Goal: Task Accomplishment & Management: Use online tool/utility

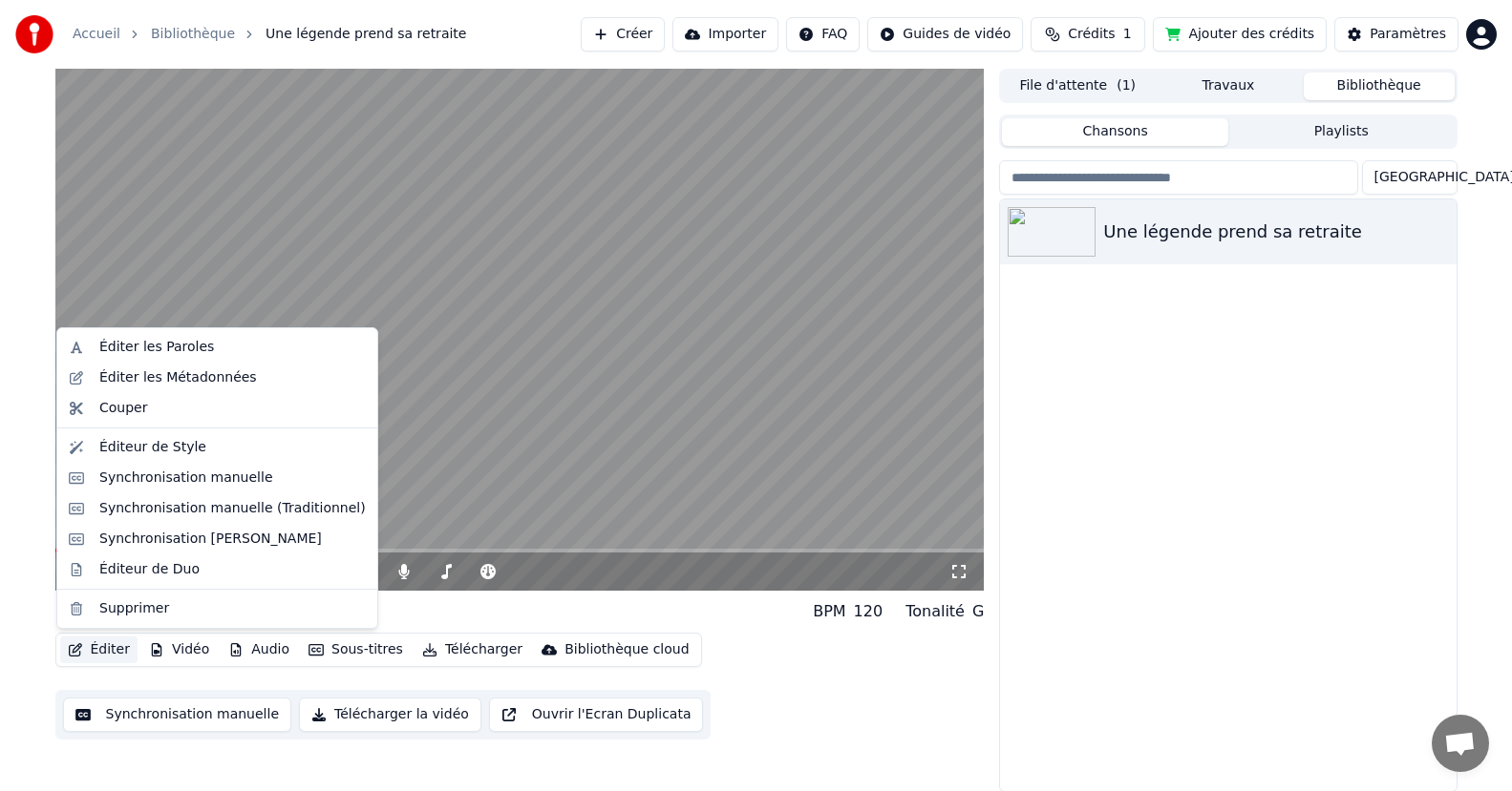
click at [106, 654] on button "Éditer" at bounding box center [99, 651] width 77 height 27
click at [1034, 435] on div "Une légende prend sa retraite" at bounding box center [1227, 495] width 455 height 592
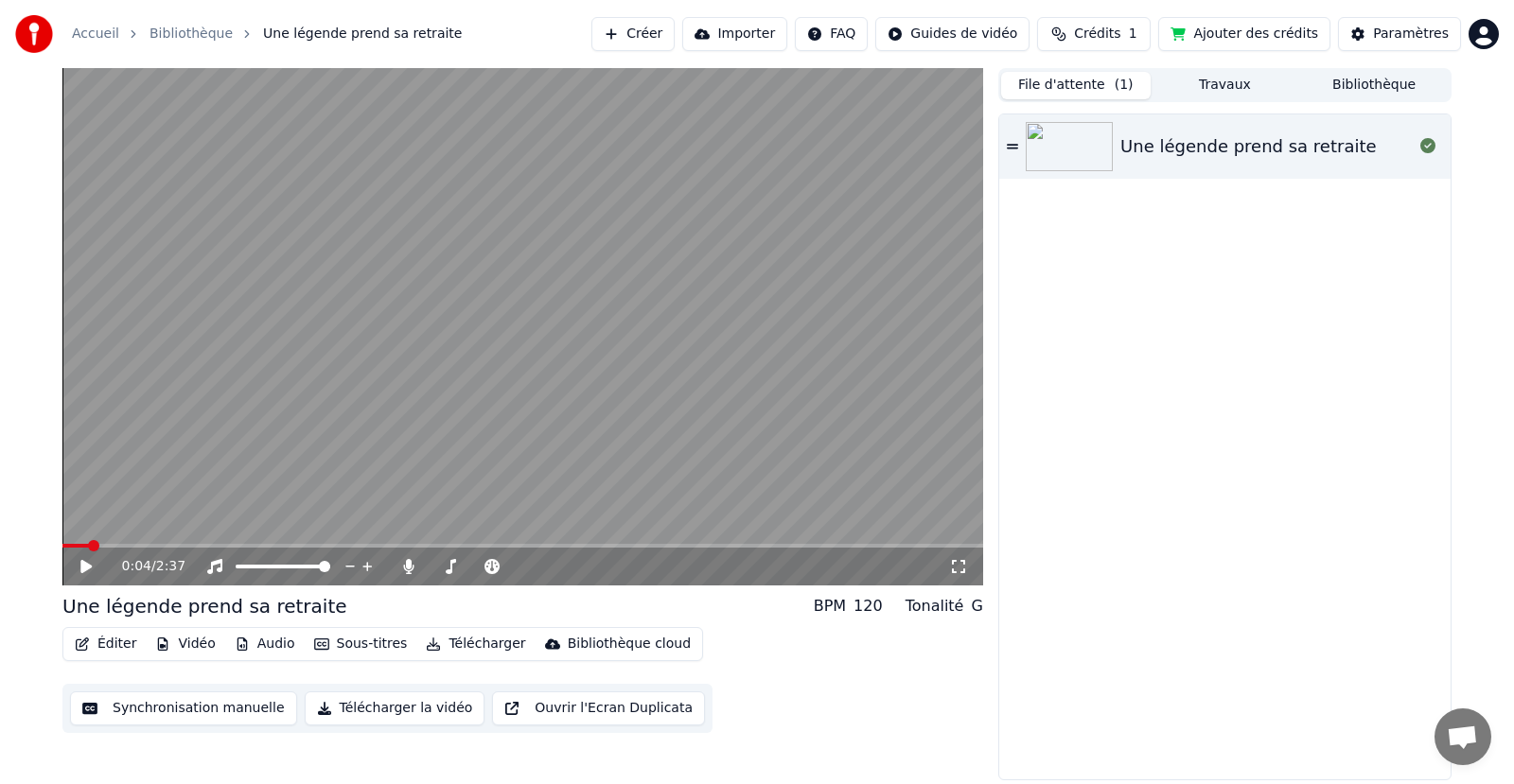
click at [1063, 87] on button "File d'attente ( 1 )" at bounding box center [1076, 85] width 150 height 28
click at [1010, 148] on icon at bounding box center [1013, 146] width 12 height 5
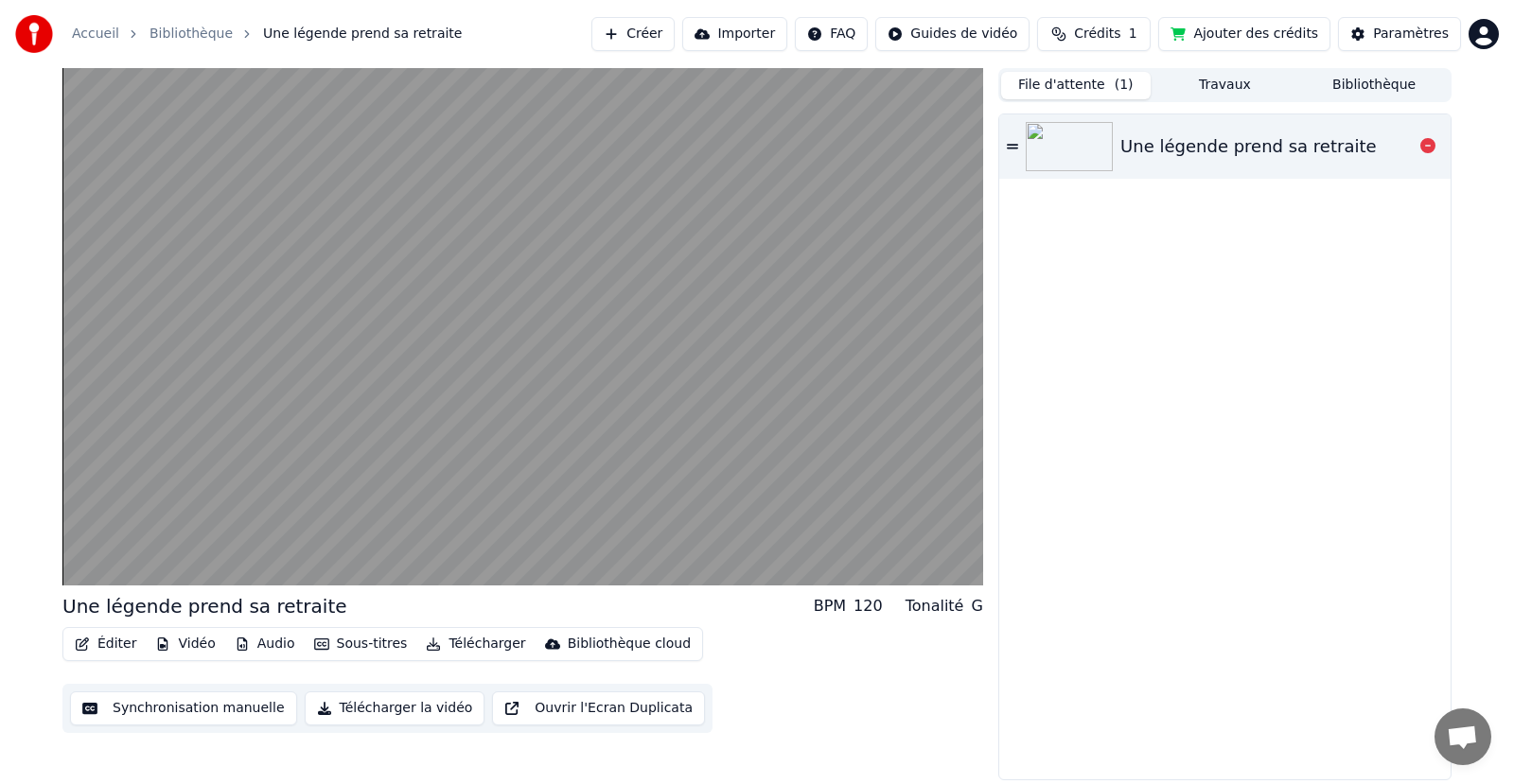
click at [1010, 148] on icon at bounding box center [1013, 146] width 12 height 5
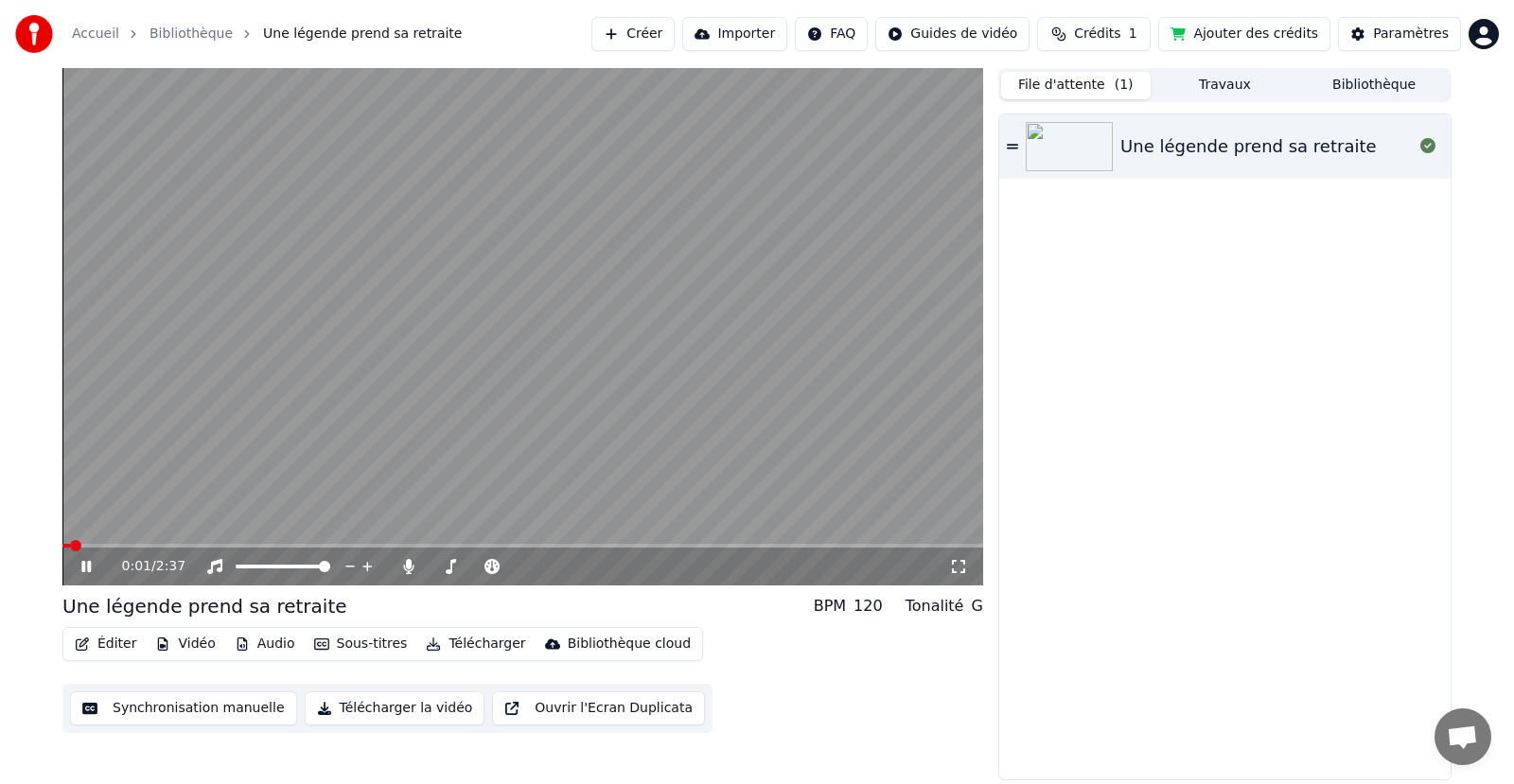
click at [250, 645] on button "Audio" at bounding box center [265, 645] width 76 height 27
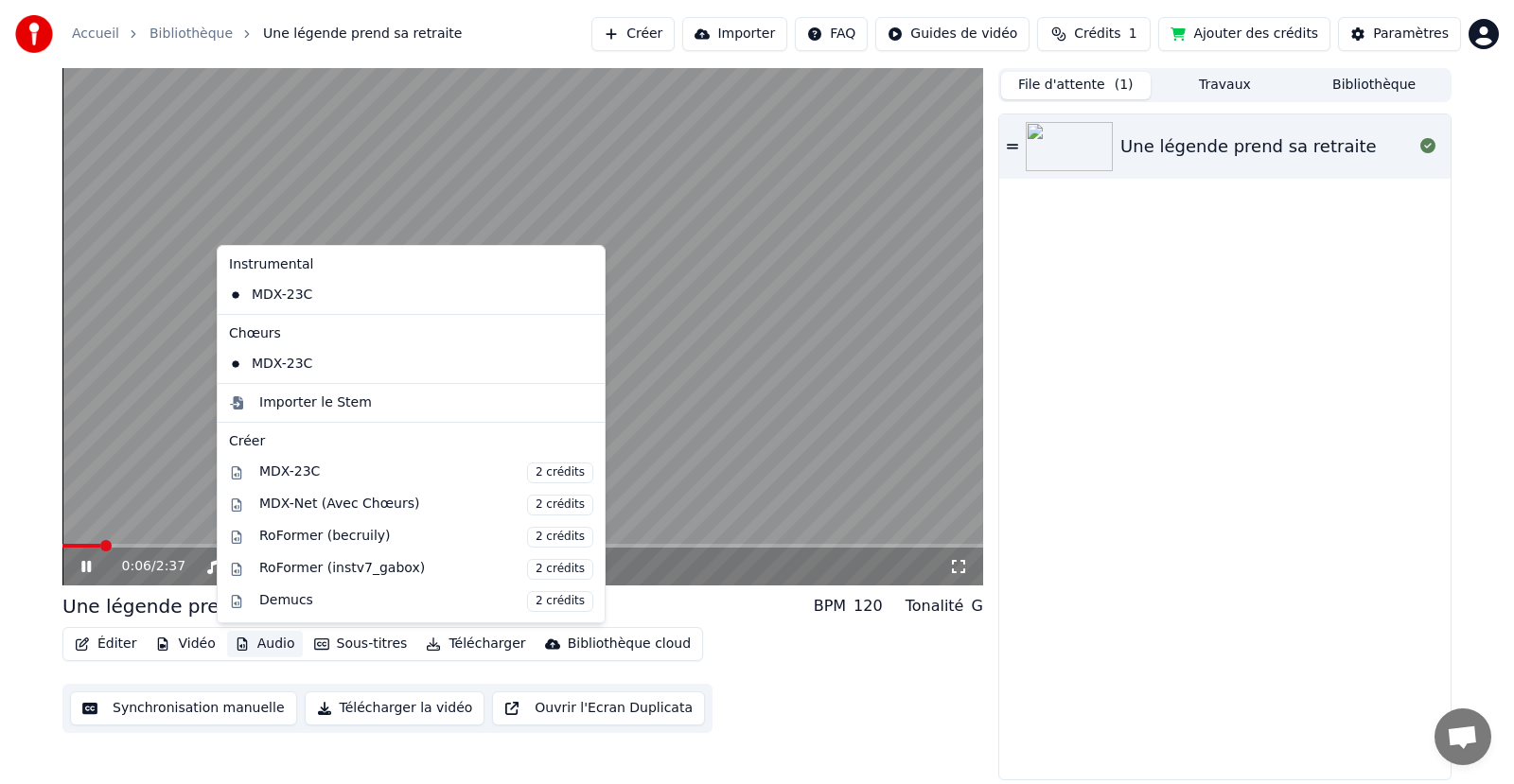
click at [1245, 507] on div "Une légende prend sa retraite" at bounding box center [1225, 446] width 451 height 665
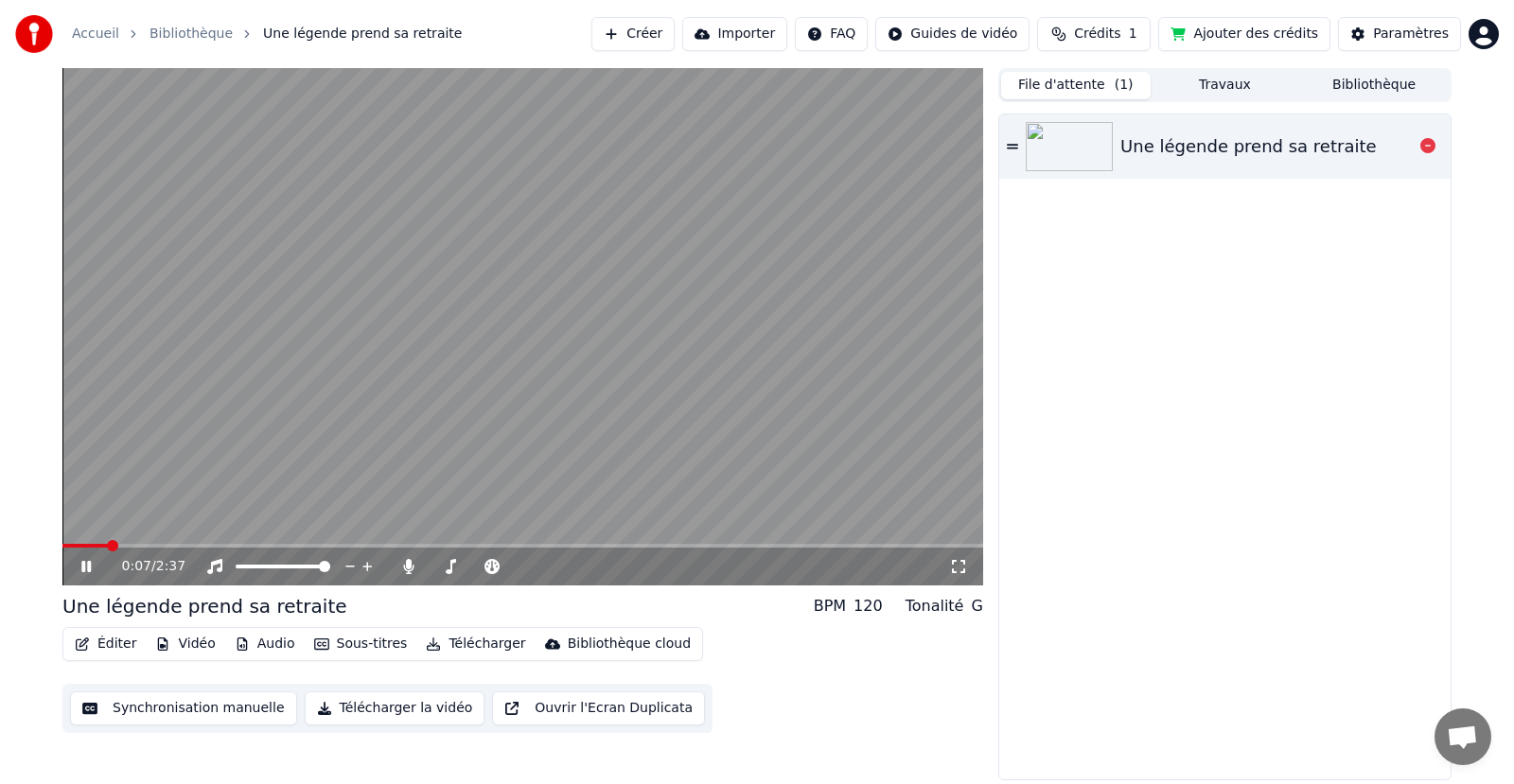
click at [1069, 147] on img at bounding box center [1069, 146] width 87 height 49
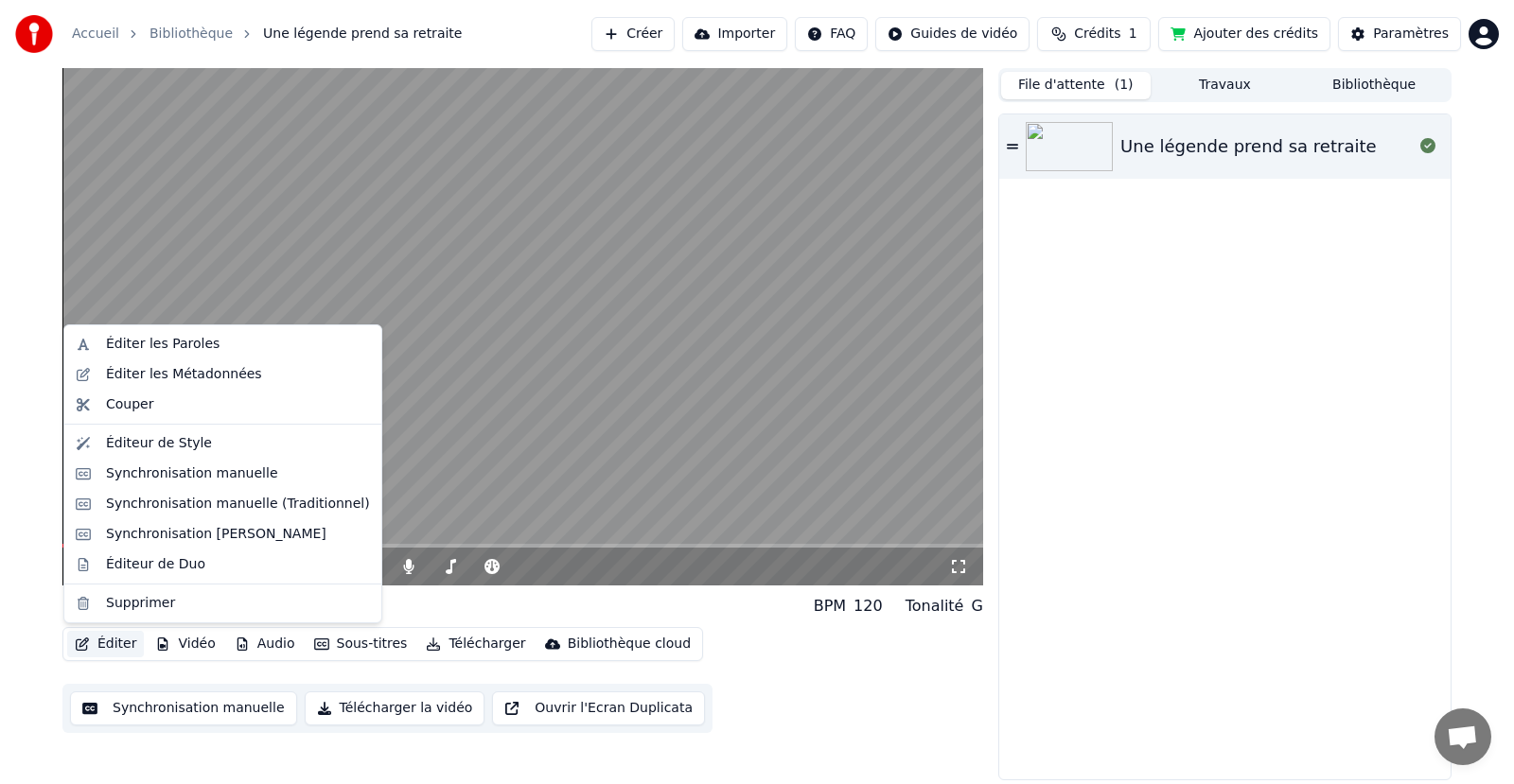
click at [113, 641] on button "Éditer" at bounding box center [106, 645] width 77 height 27
click at [183, 373] on div "Éditer les Métadonnées" at bounding box center [183, 375] width 156 height 19
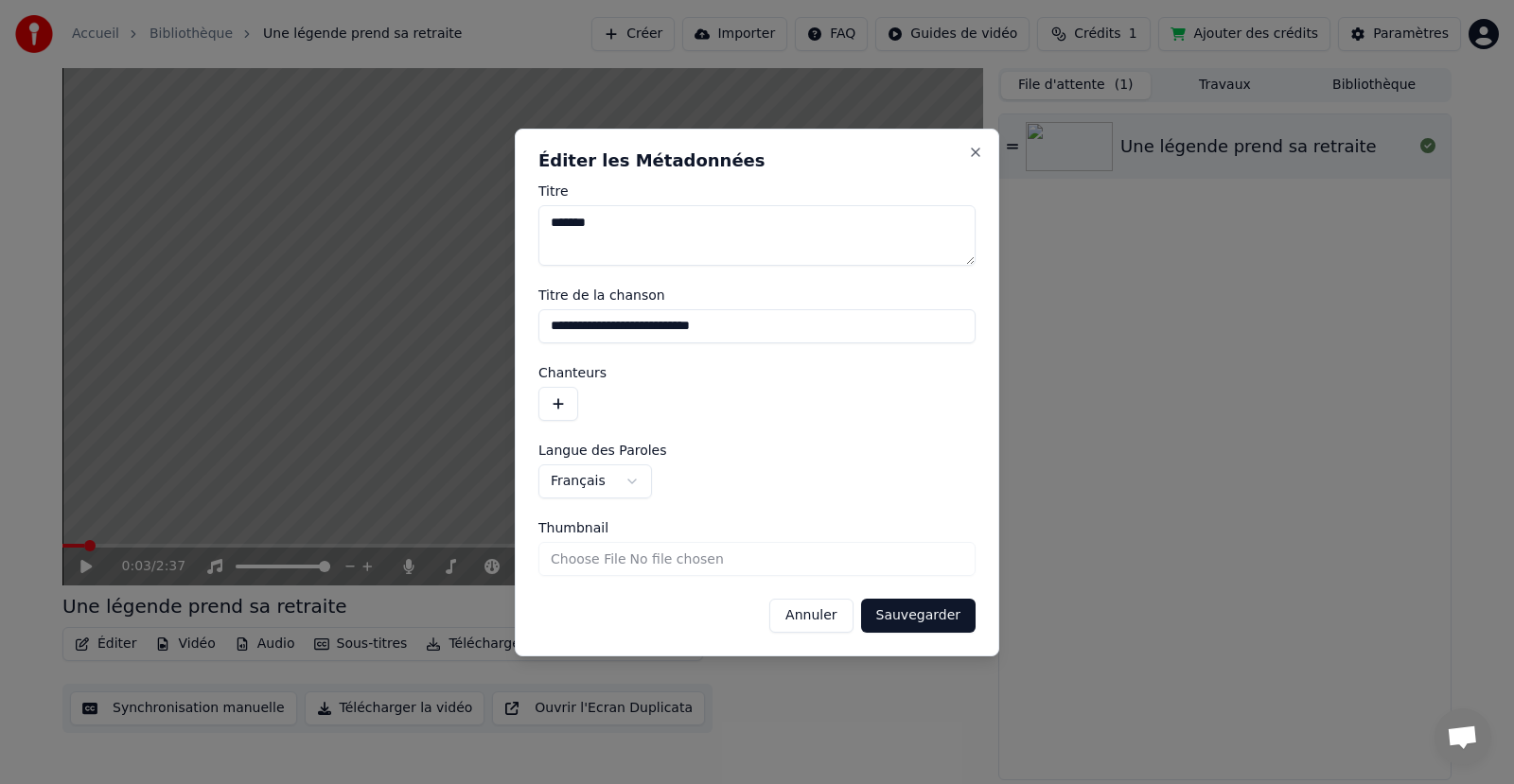
click at [805, 618] on button "Annuler" at bounding box center [810, 615] width 84 height 34
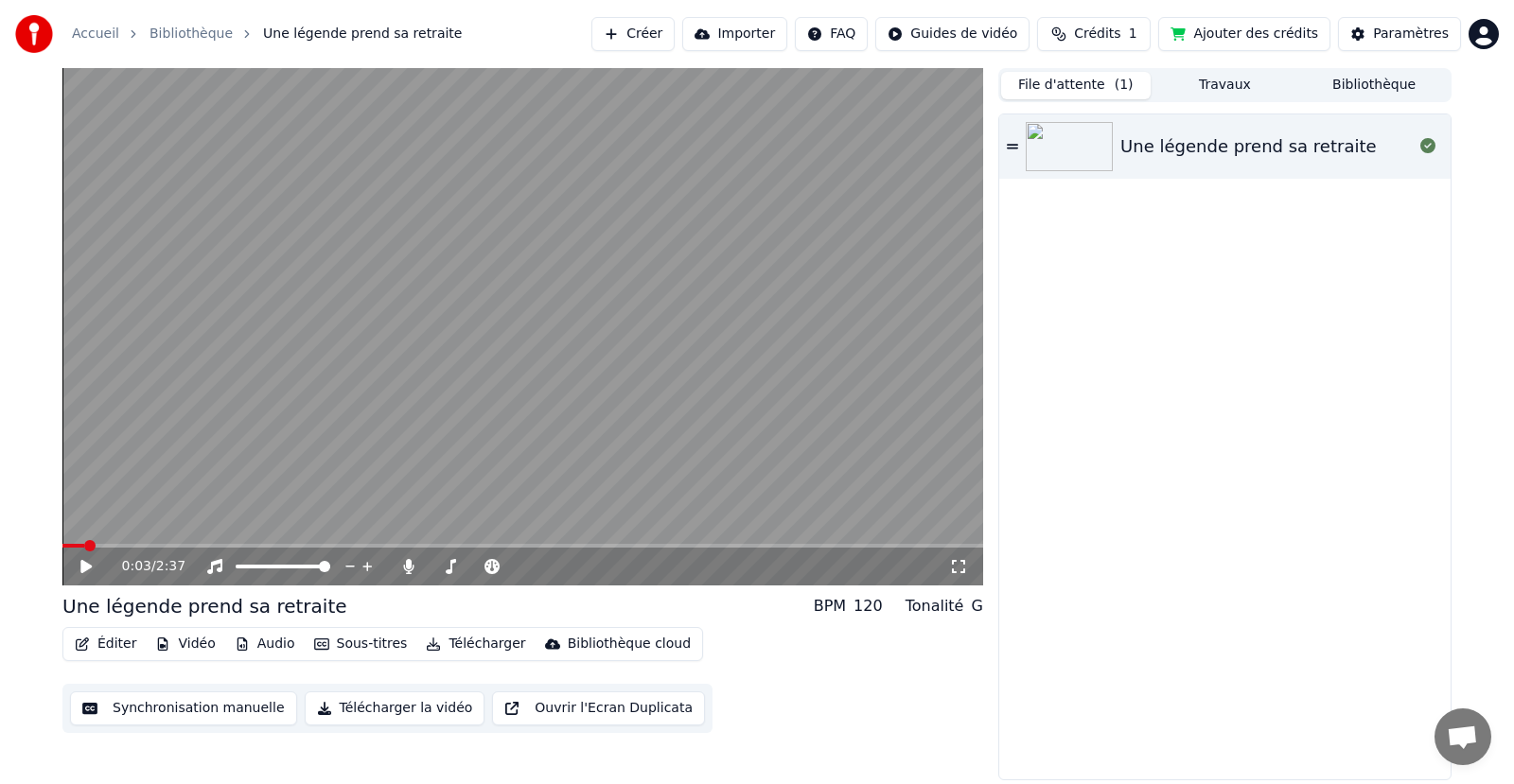
click at [264, 642] on button "Audio" at bounding box center [265, 645] width 76 height 27
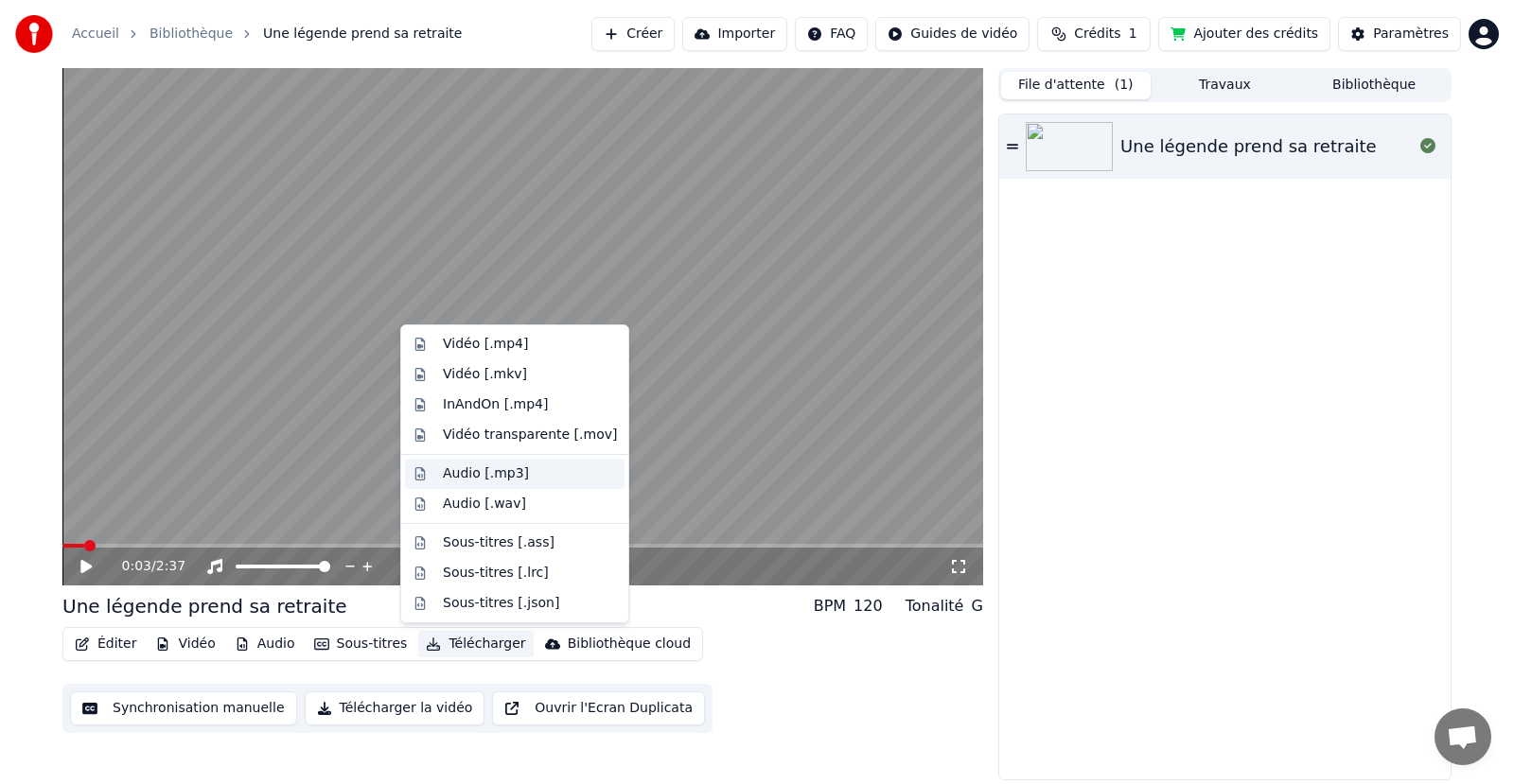
click at [486, 477] on div "Audio [.mp3]" at bounding box center [486, 474] width 86 height 19
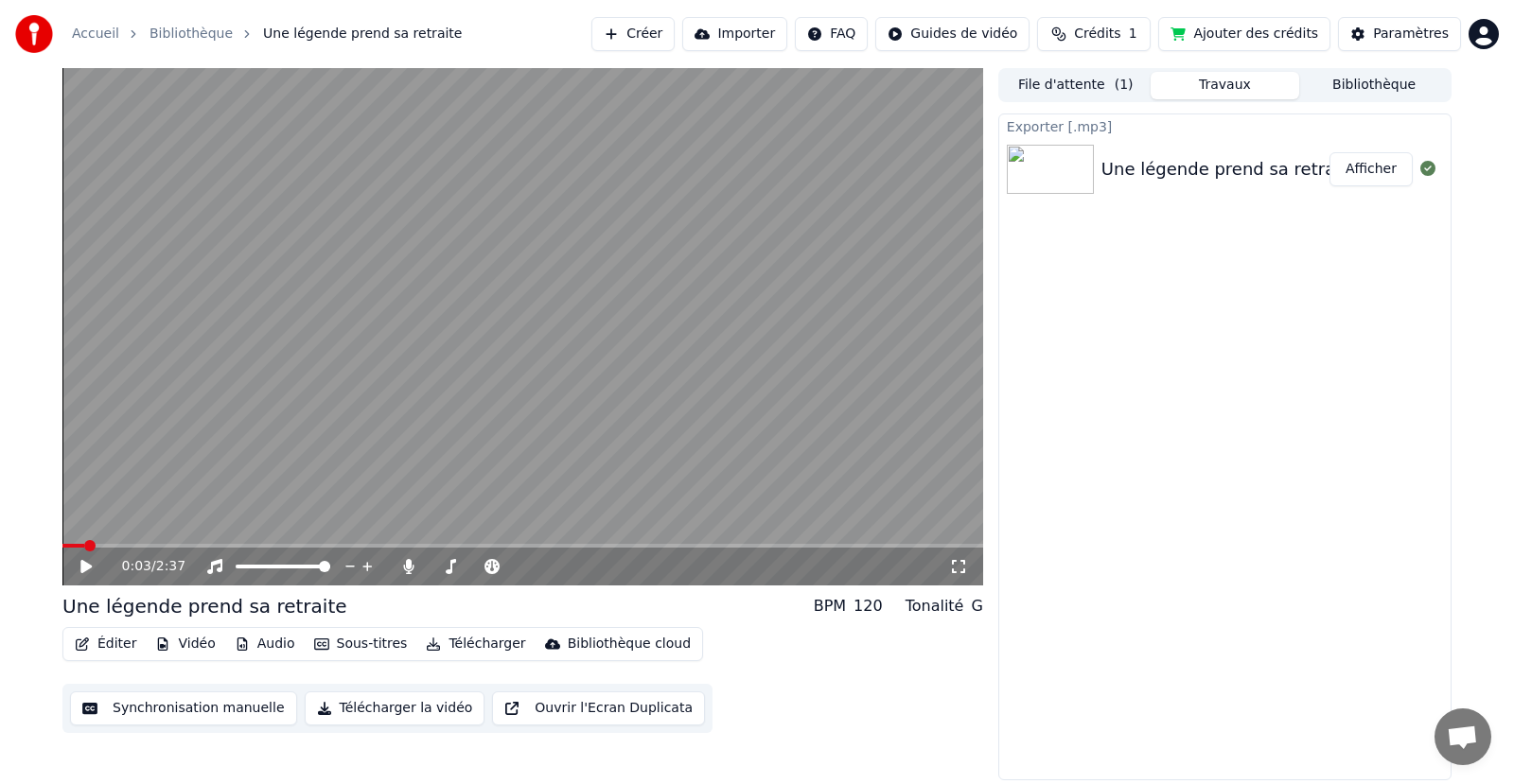
click at [1376, 169] on button "Afficher" at bounding box center [1371, 169] width 84 height 34
click at [664, 33] on button "Créer" at bounding box center [633, 34] width 84 height 34
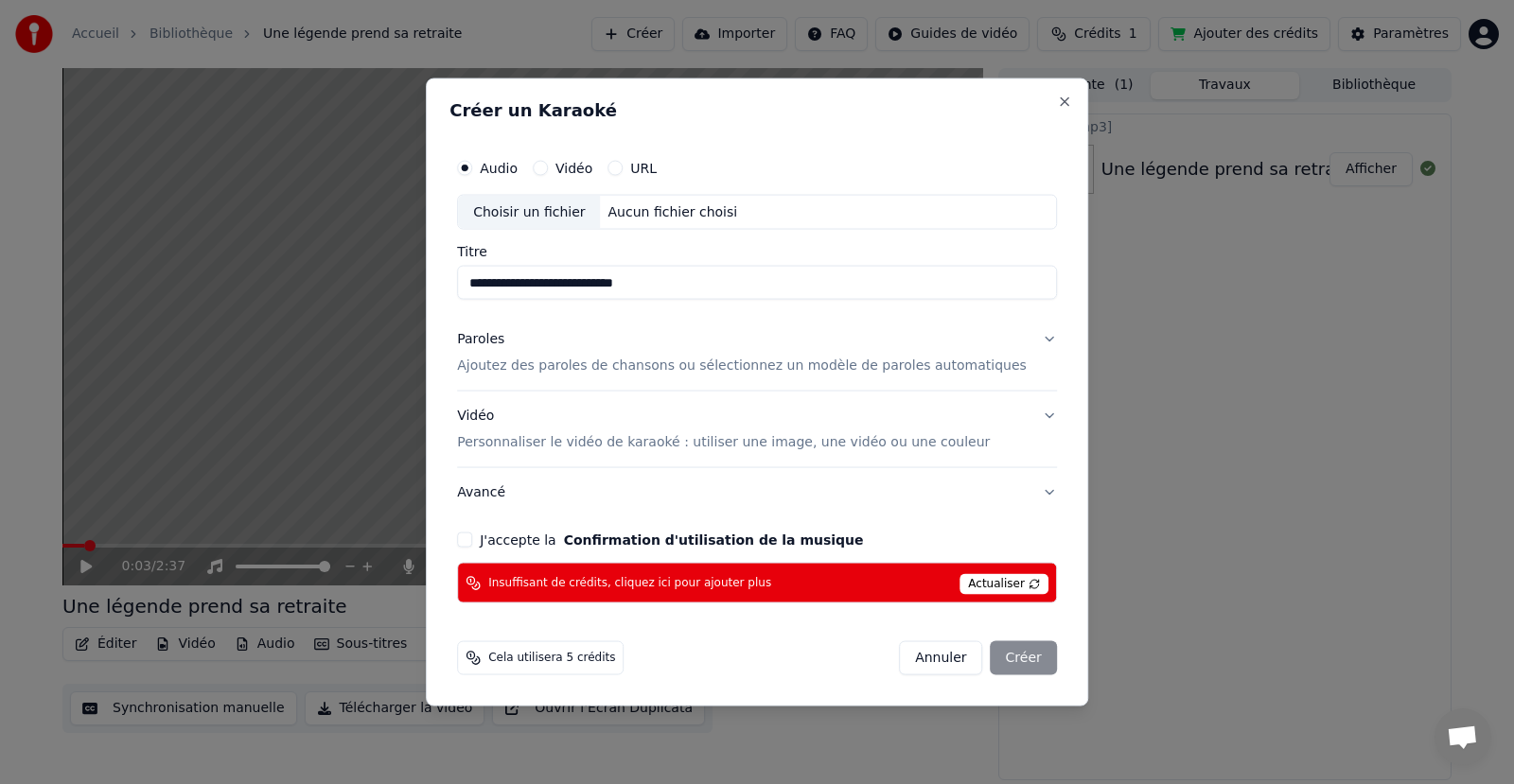
type input "**********"
click at [603, 368] on p "Ajoutez des paroles de chansons ou sélectionnez un modèle de paroles automatiqu…" at bounding box center [741, 367] width 569 height 19
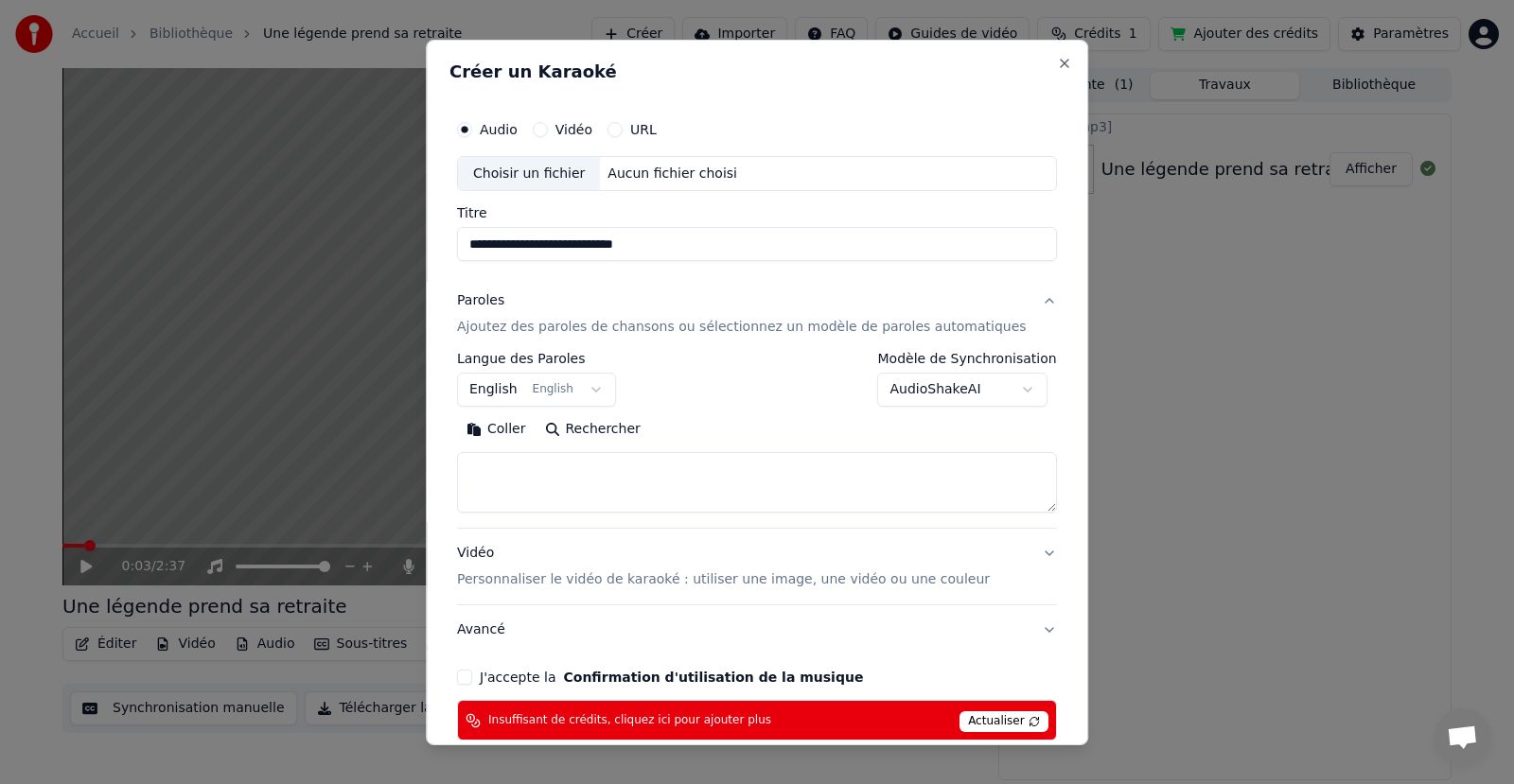
click at [607, 388] on button "English English" at bounding box center [537, 389] width 159 height 34
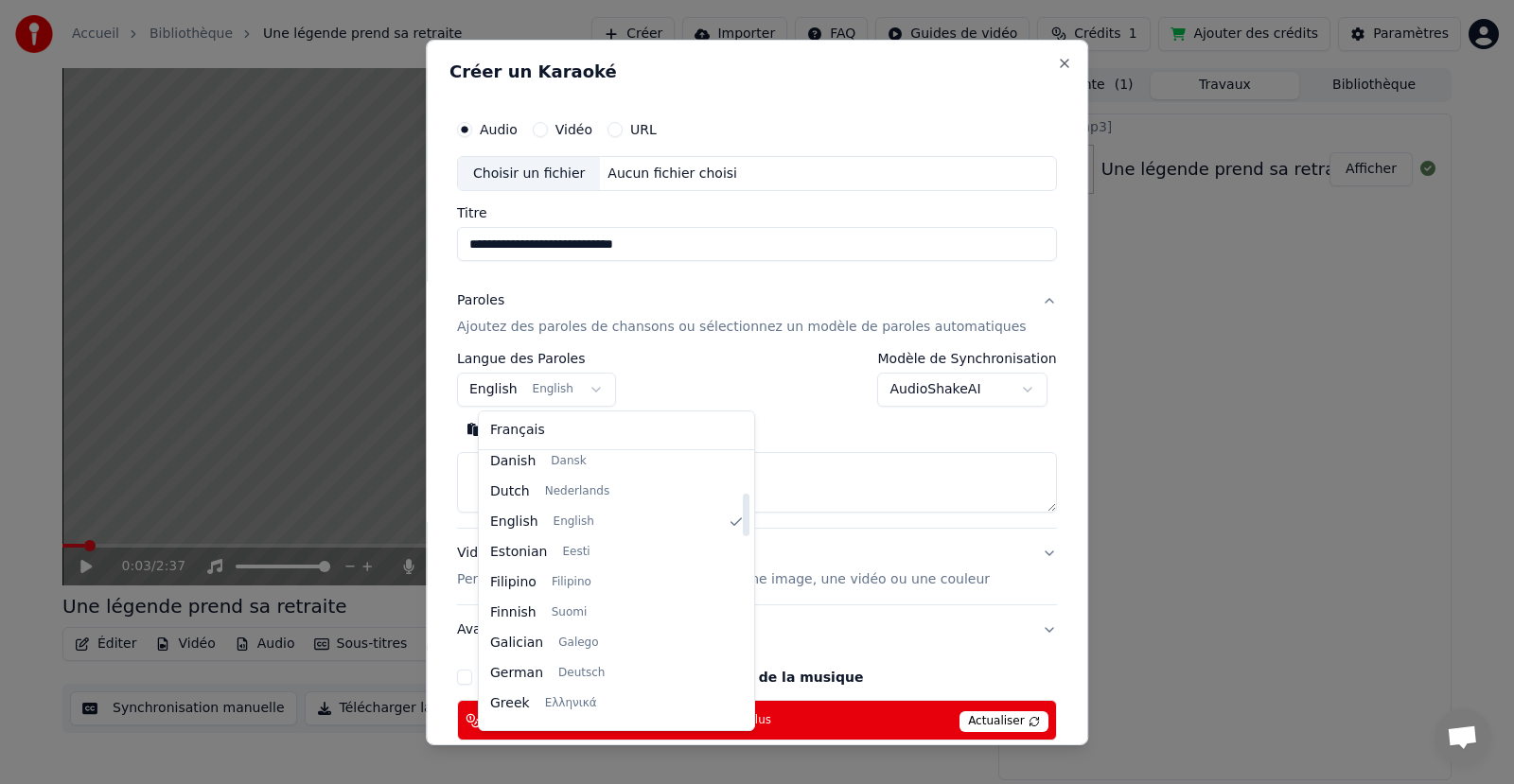
scroll to position [625, 0]
click at [530, 389] on body "**********" at bounding box center [757, 392] width 1514 height 784
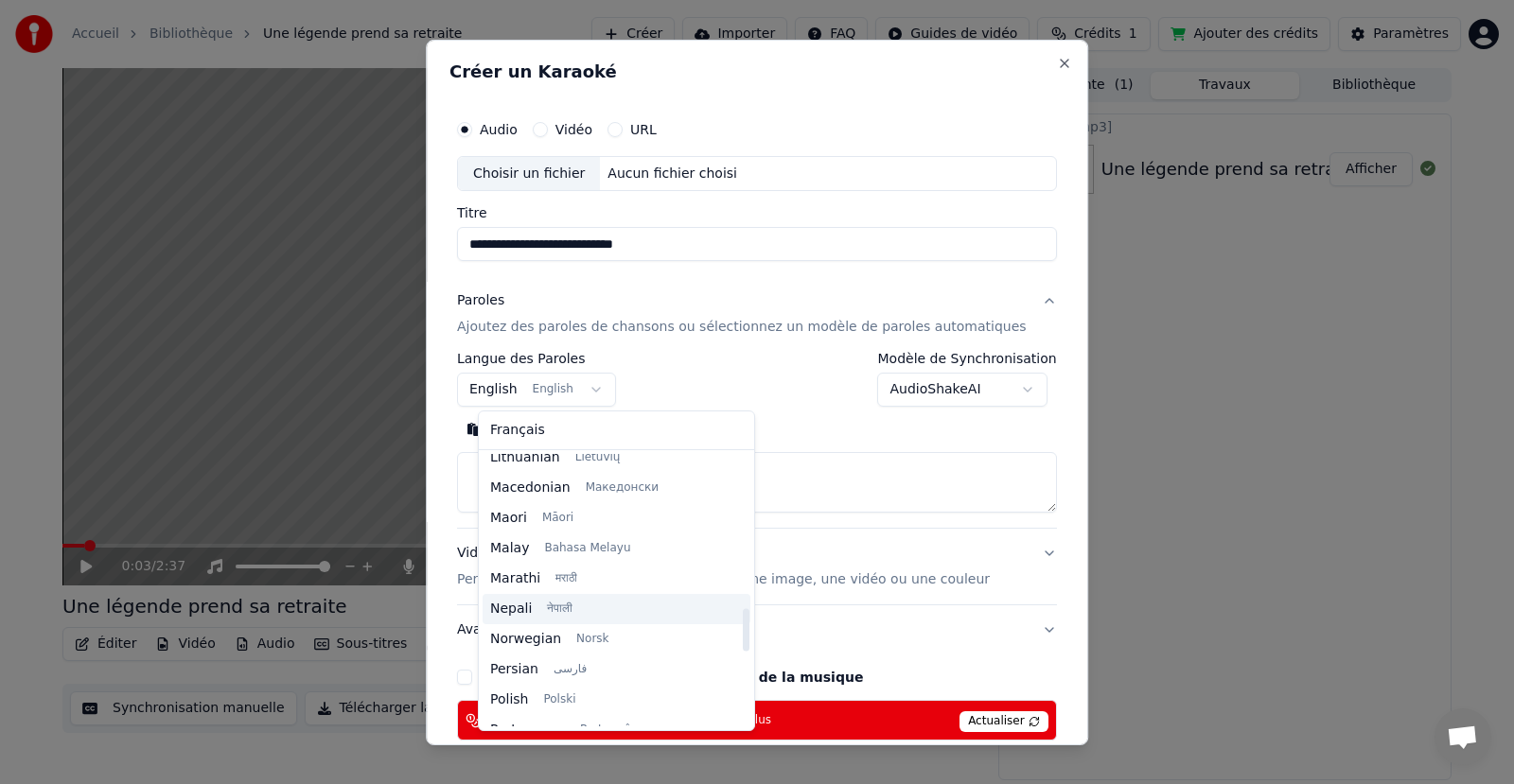
scroll to position [790, 0]
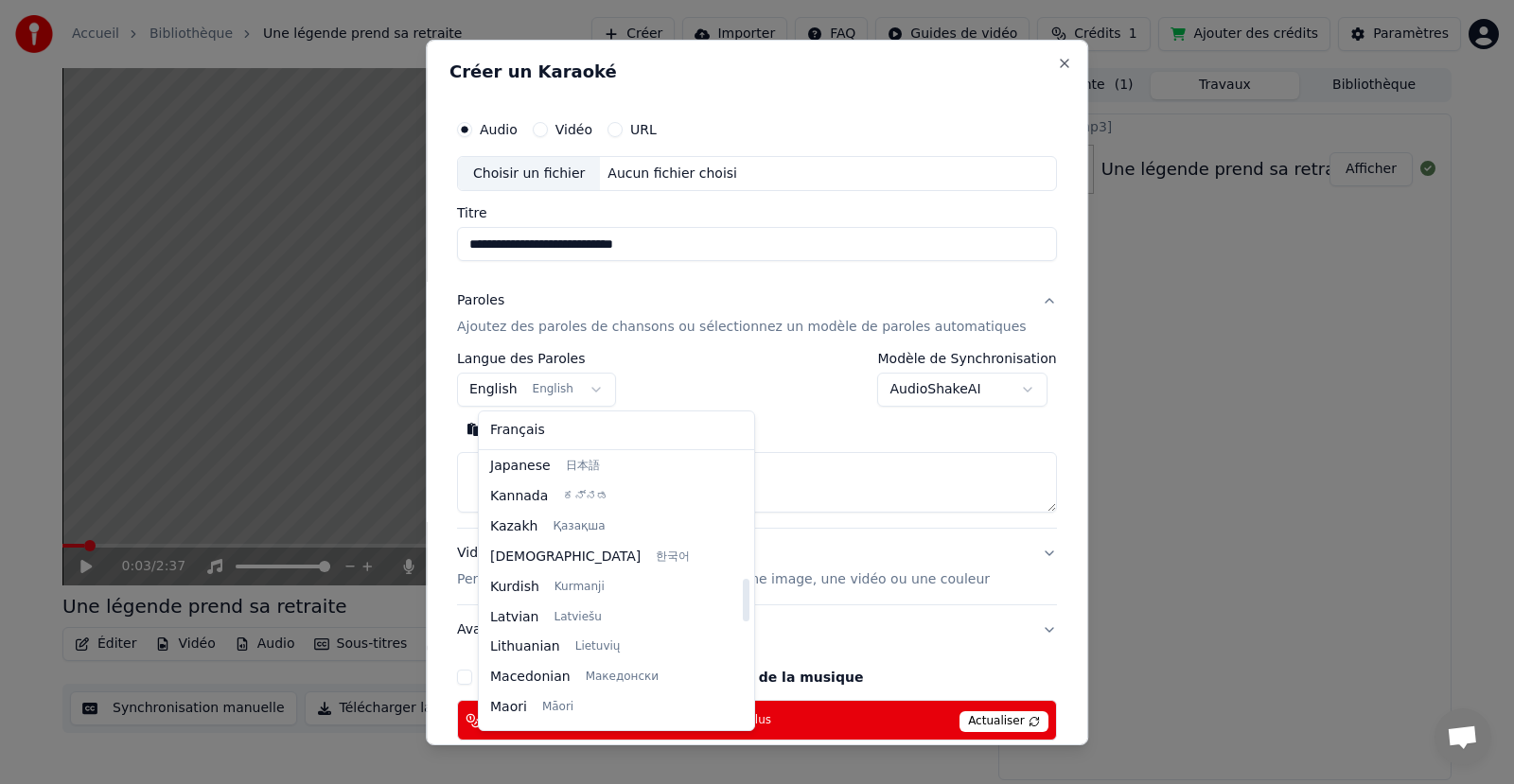
select select "**"
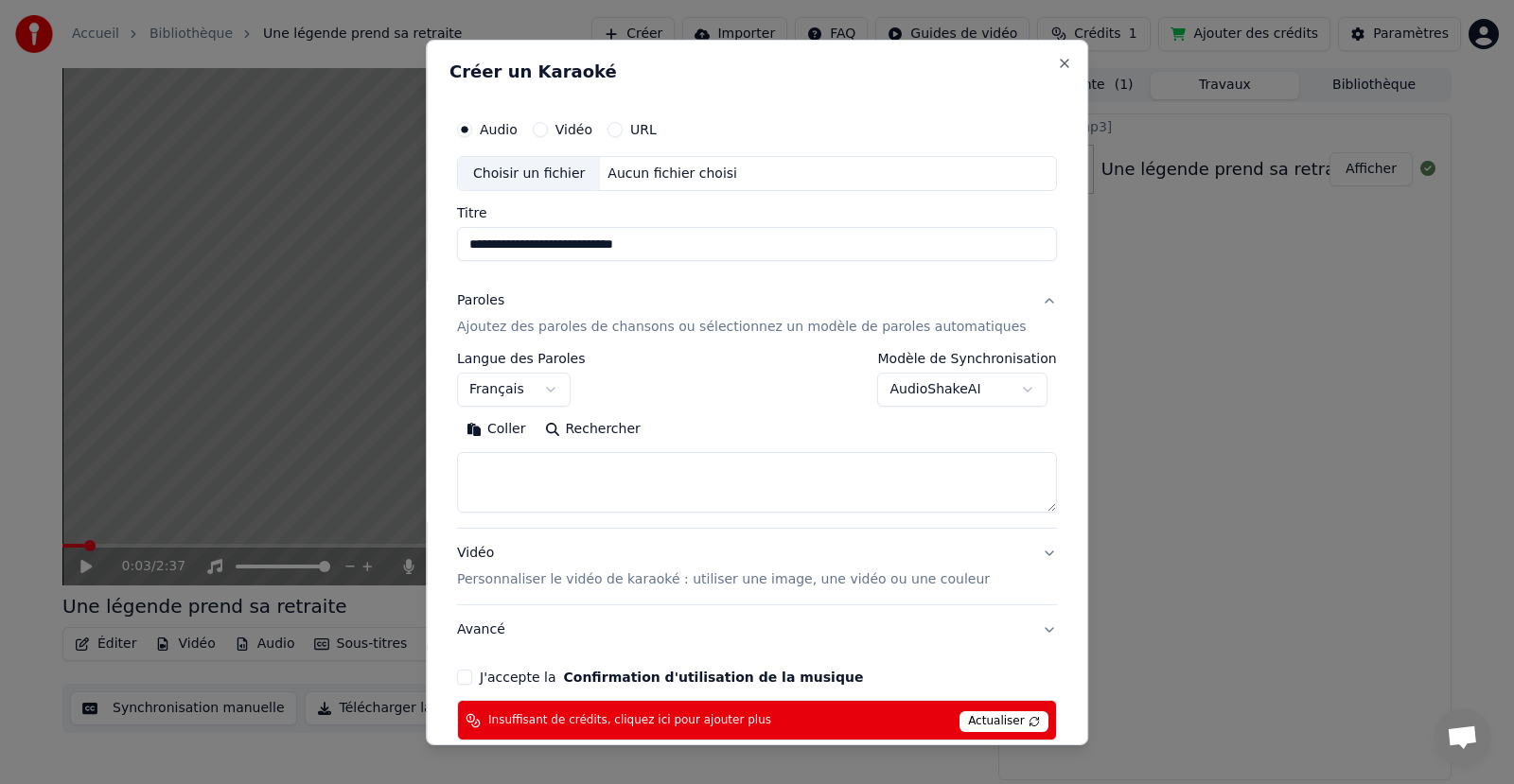
click at [714, 502] on textarea at bounding box center [757, 482] width 600 height 60
click at [569, 174] on div "Choisir un fichier" at bounding box center [529, 173] width 142 height 34
drag, startPoint x: 600, startPoint y: 246, endPoint x: 449, endPoint y: 244, distance: 151.0
click at [452, 244] on div "**********" at bounding box center [757, 391] width 662 height 705
type input "**********"
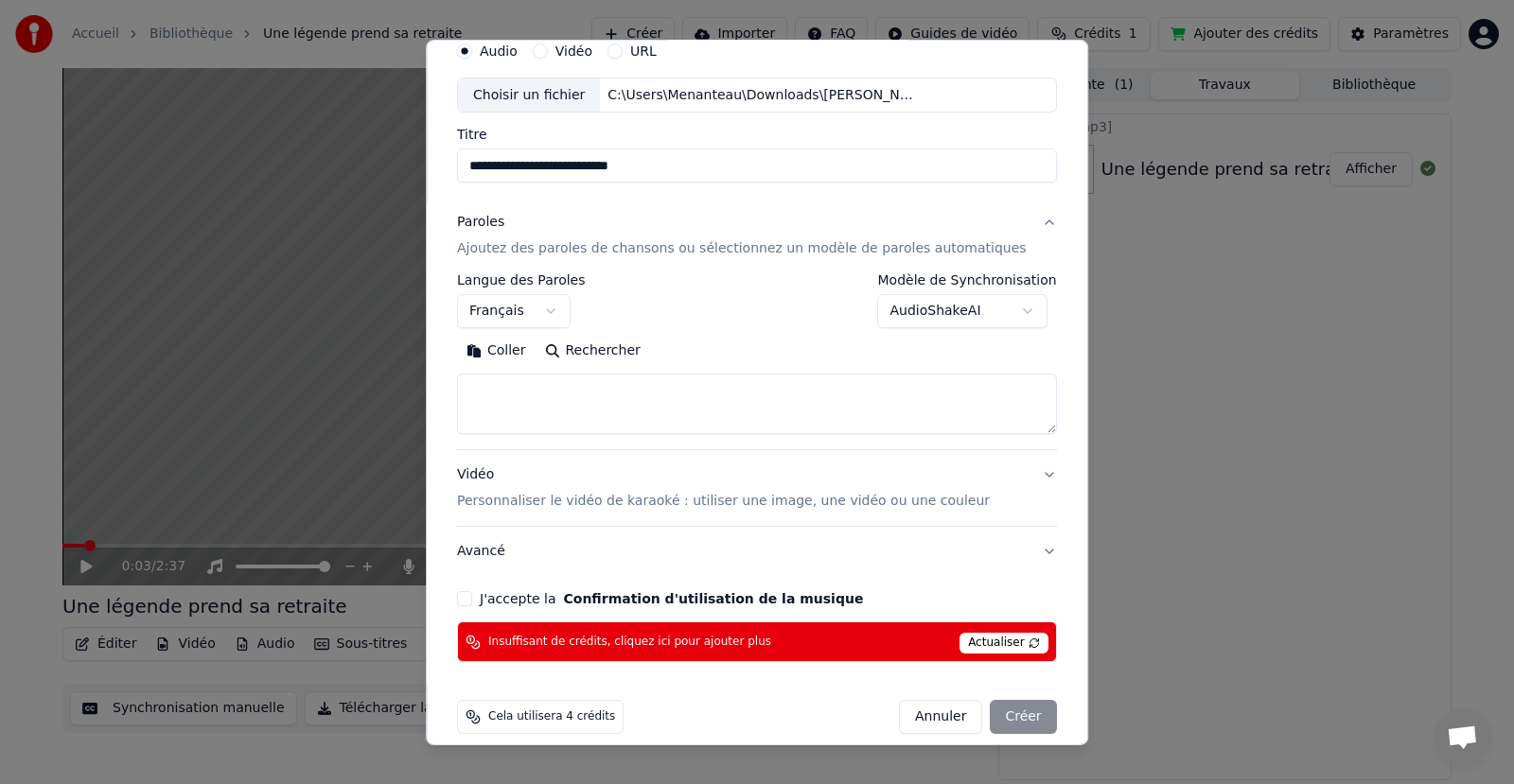
scroll to position [98, 0]
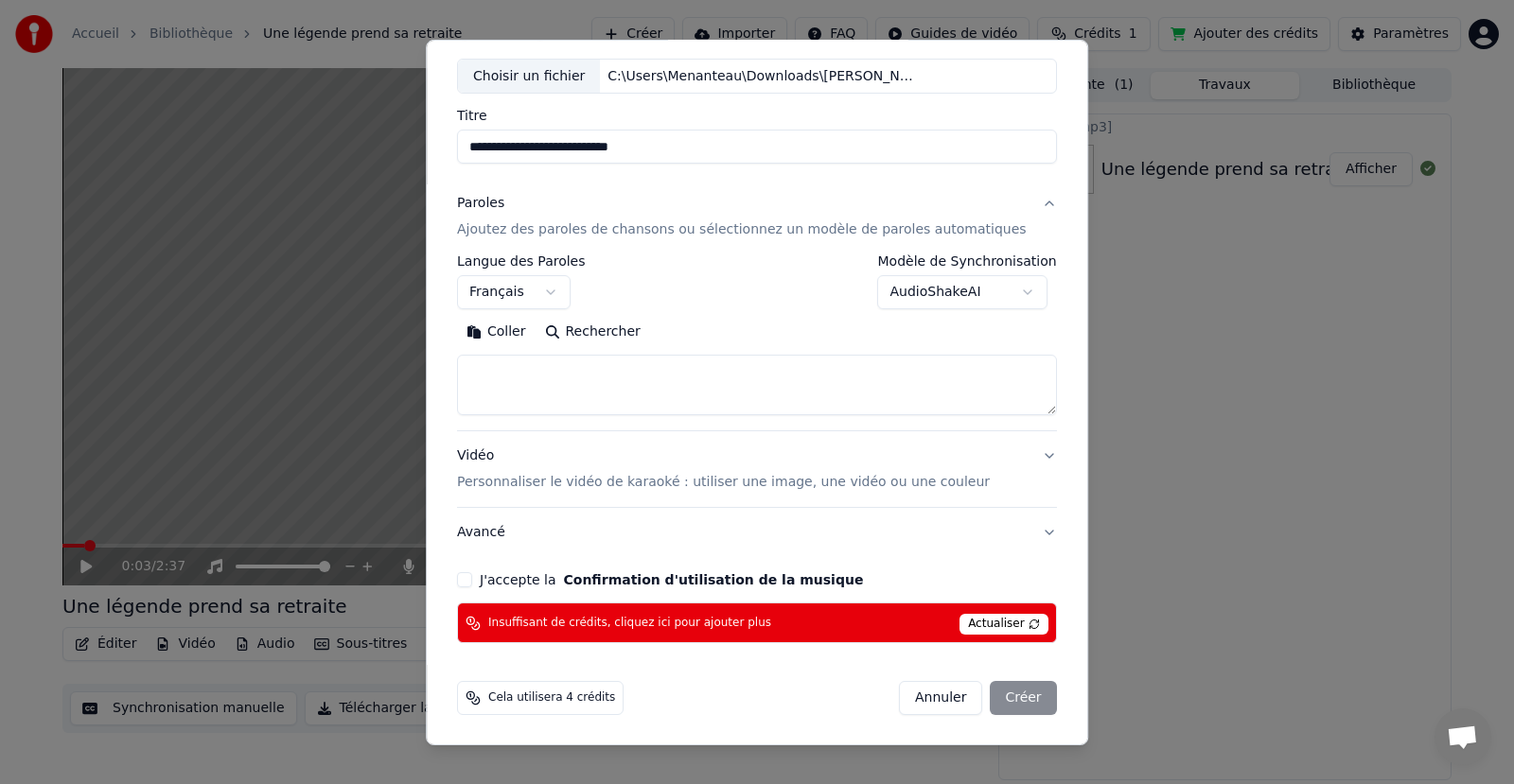
select select
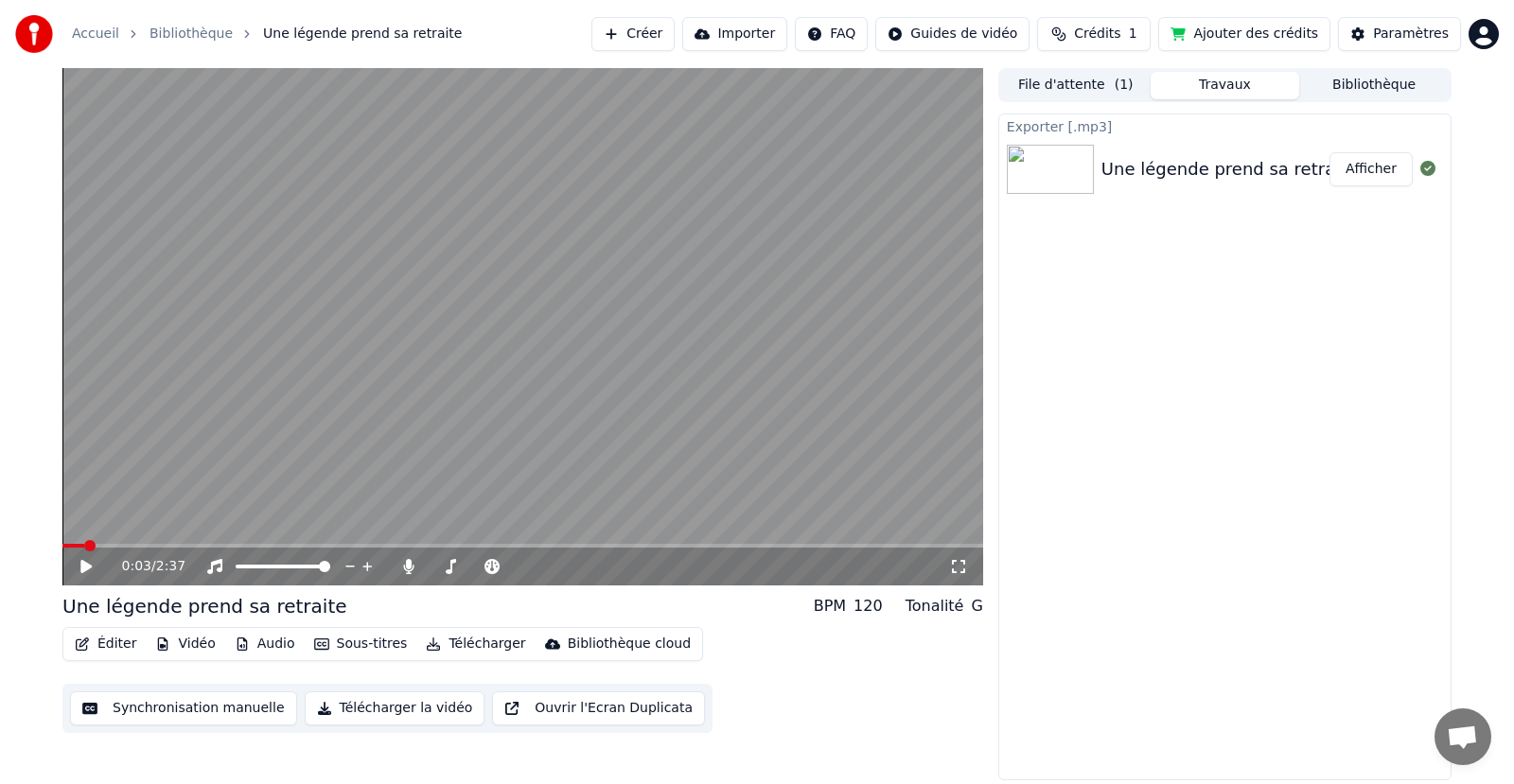
click at [1225, 34] on button "Ajouter des crédits" at bounding box center [1244, 34] width 172 height 34
click at [1190, 174] on div "Une légende prend sa retraite" at bounding box center [1230, 170] width 255 height 27
click at [1391, 36] on div "Paramètres" at bounding box center [1410, 35] width 76 height 19
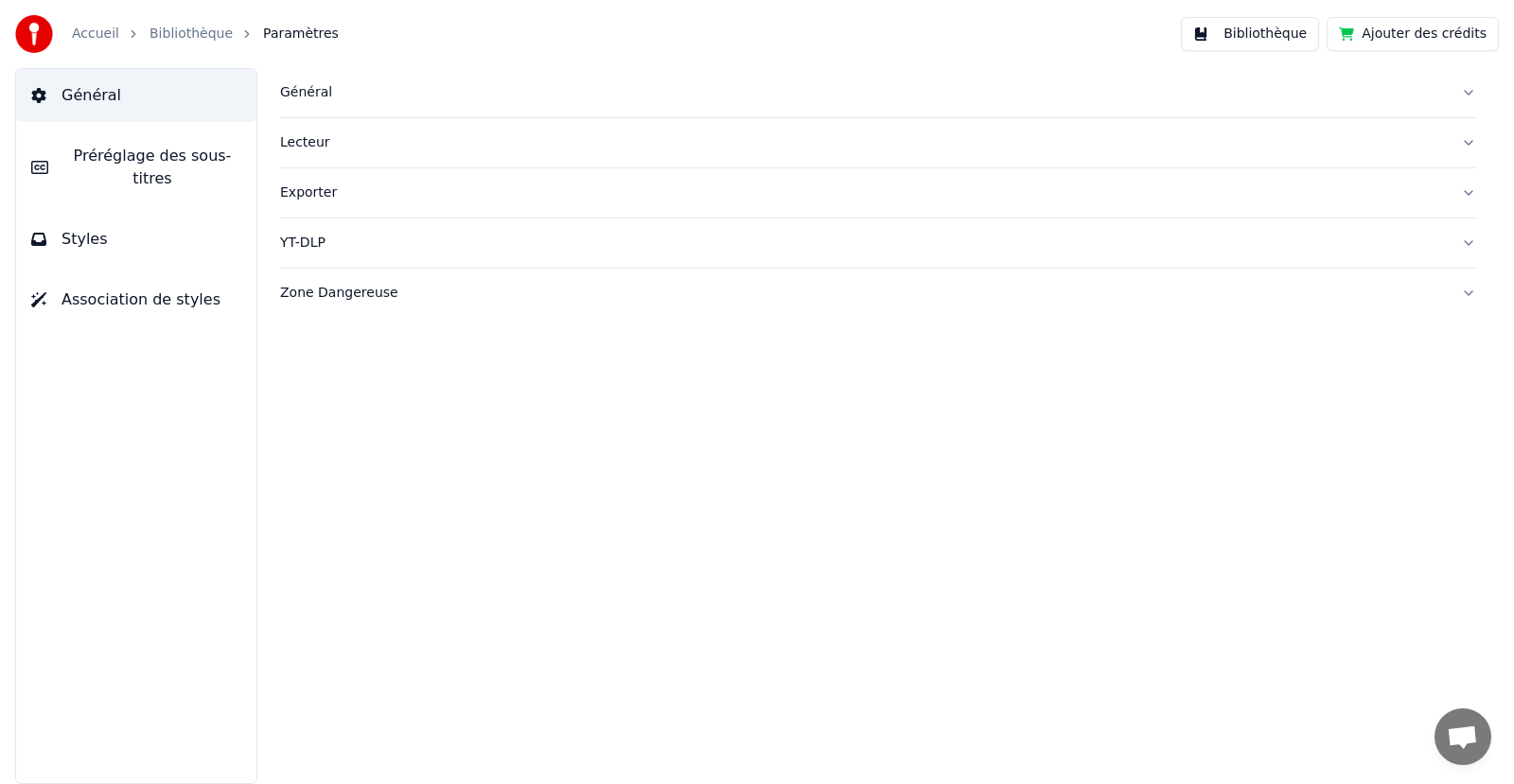
click at [795, 348] on div "Général Lecteur Exporter YT-DLP Zone Dangereuse" at bounding box center [877, 426] width 1272 height 716
click at [1251, 35] on button "Bibliothèque" at bounding box center [1250, 34] width 138 height 34
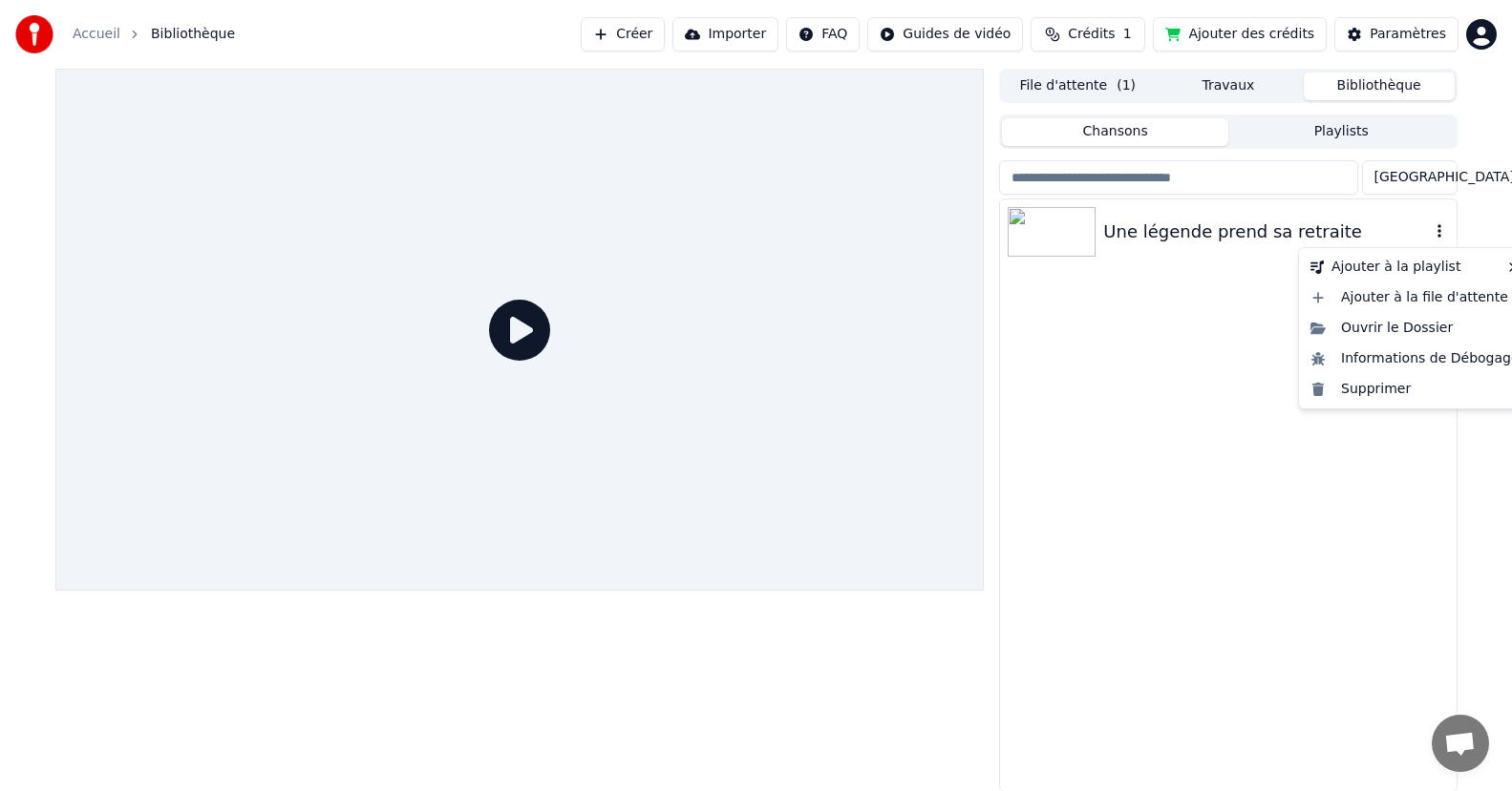
click at [1436, 229] on icon "button" at bounding box center [1439, 231] width 19 height 15
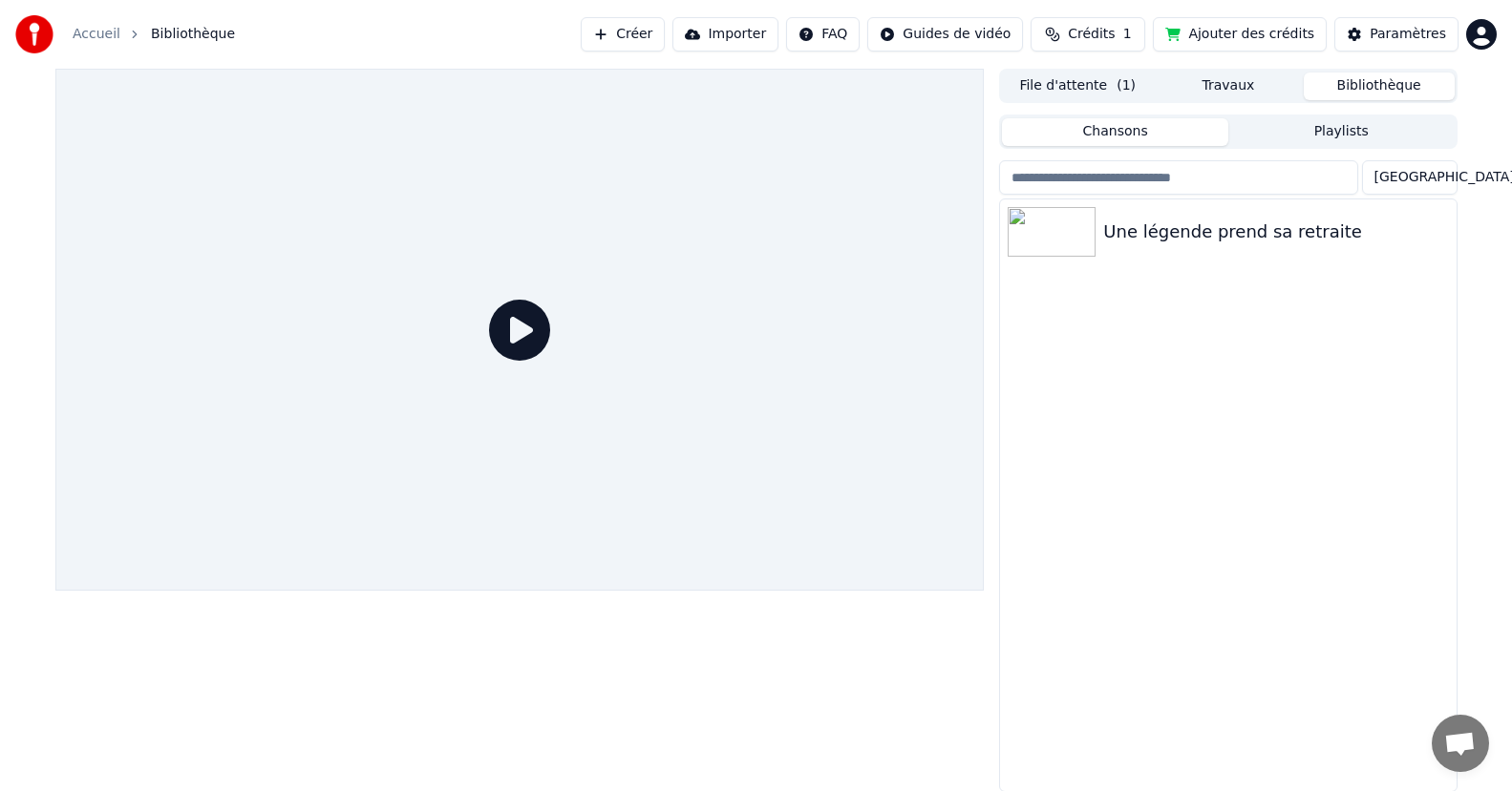
click at [1252, 373] on div "Une légende prend sa retraite" at bounding box center [1227, 495] width 455 height 592
click at [1249, 386] on div "Une légende prend sa retraite" at bounding box center [1227, 495] width 455 height 592
click at [1250, 395] on div "Une légende prend sa retraite" at bounding box center [1227, 495] width 455 height 592
click at [1158, 236] on div "Une légende prend sa retraite" at bounding box center [1266, 232] width 325 height 27
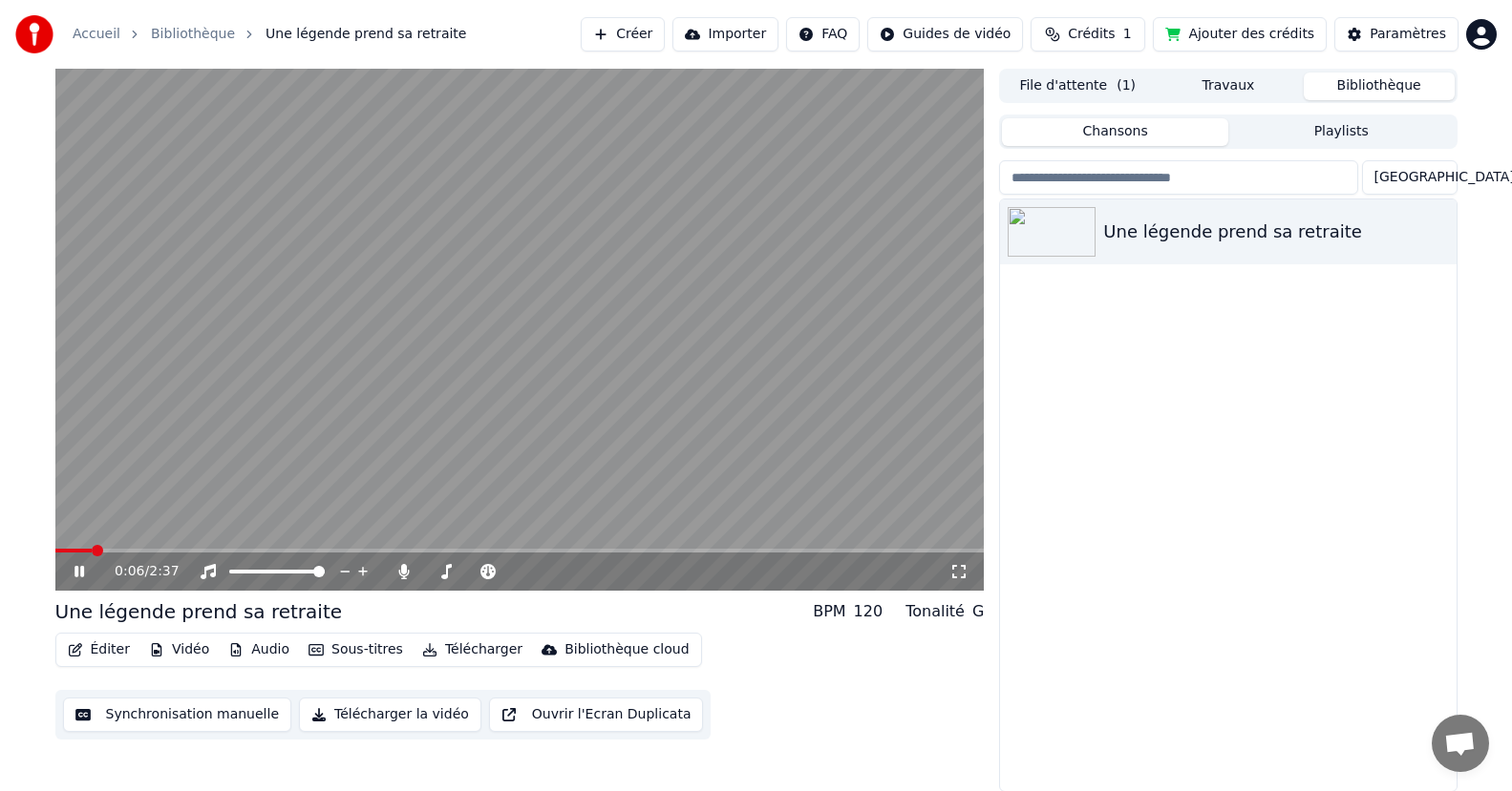
click at [80, 566] on icon at bounding box center [93, 572] width 45 height 15
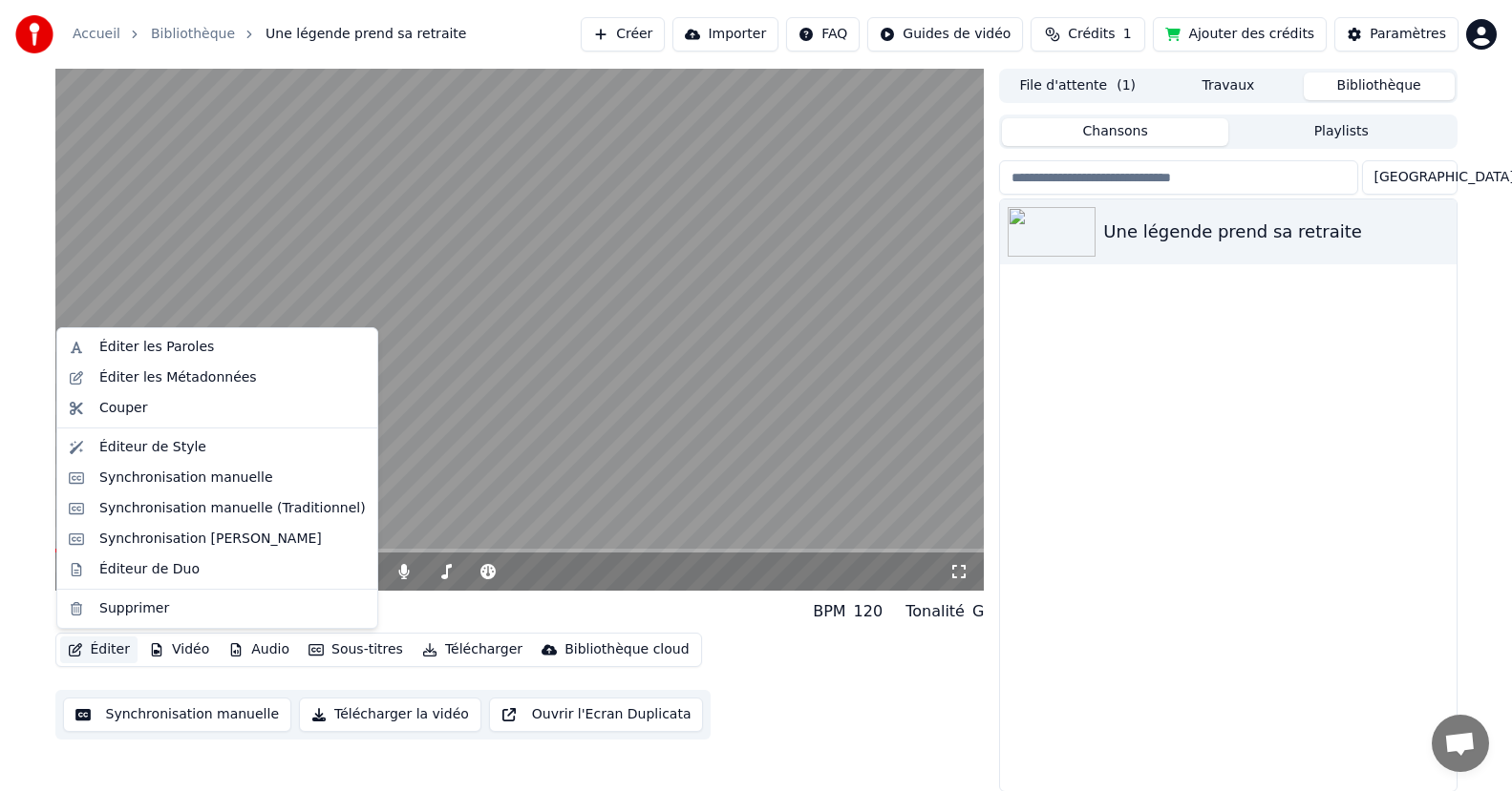
click at [108, 655] on button "Éditer" at bounding box center [99, 651] width 77 height 27
click at [193, 347] on div "Éditer les Paroles" at bounding box center [157, 348] width 114 height 19
click at [94, 650] on button "Éditer" at bounding box center [99, 651] width 77 height 27
click at [170, 446] on div "Éditeur de Style" at bounding box center [153, 448] width 107 height 19
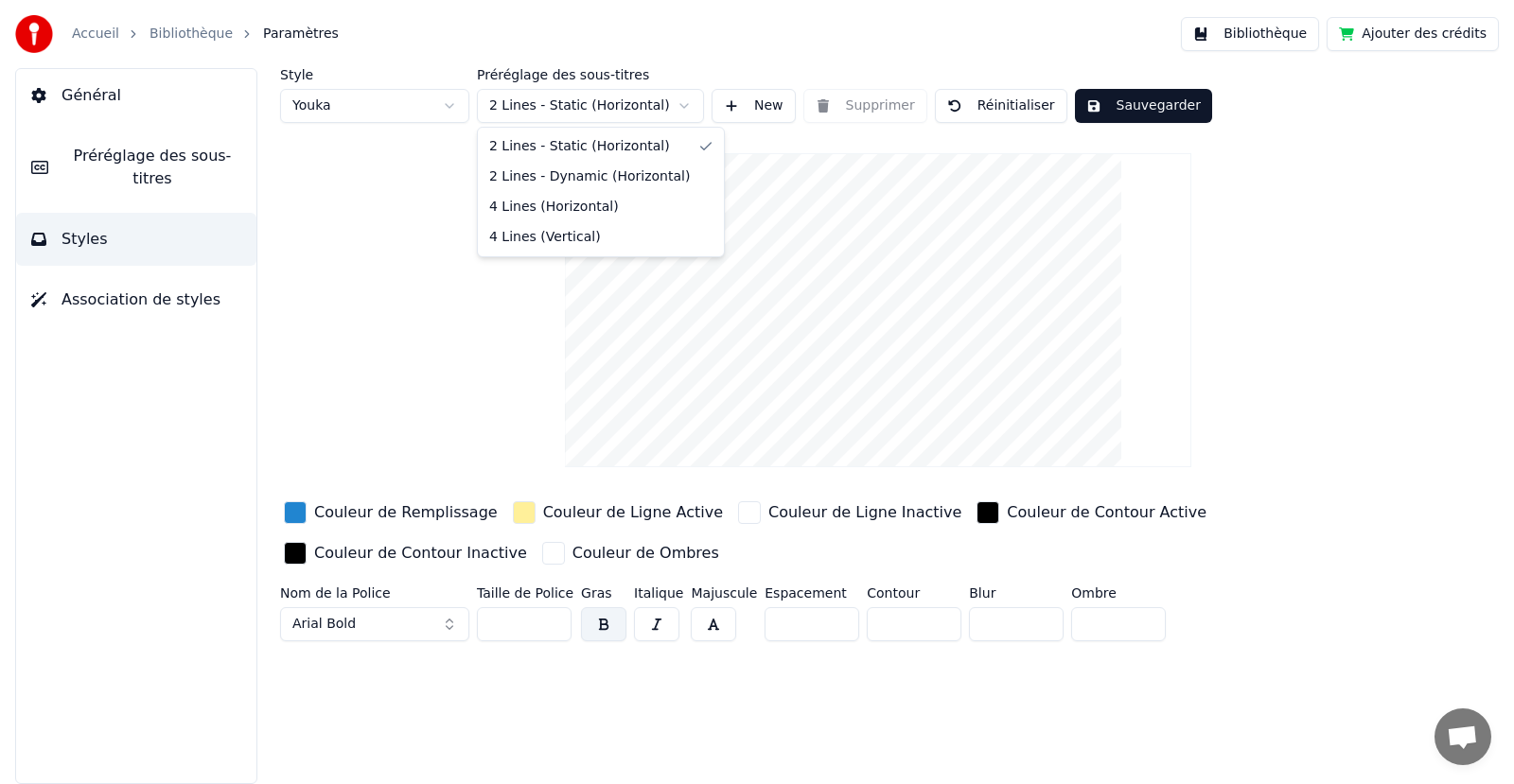
click at [561, 107] on html "Accueil Bibliothèque Paramètres Bibliothèque Ajouter des crédits Général Prérég…" at bounding box center [757, 392] width 1514 height 784
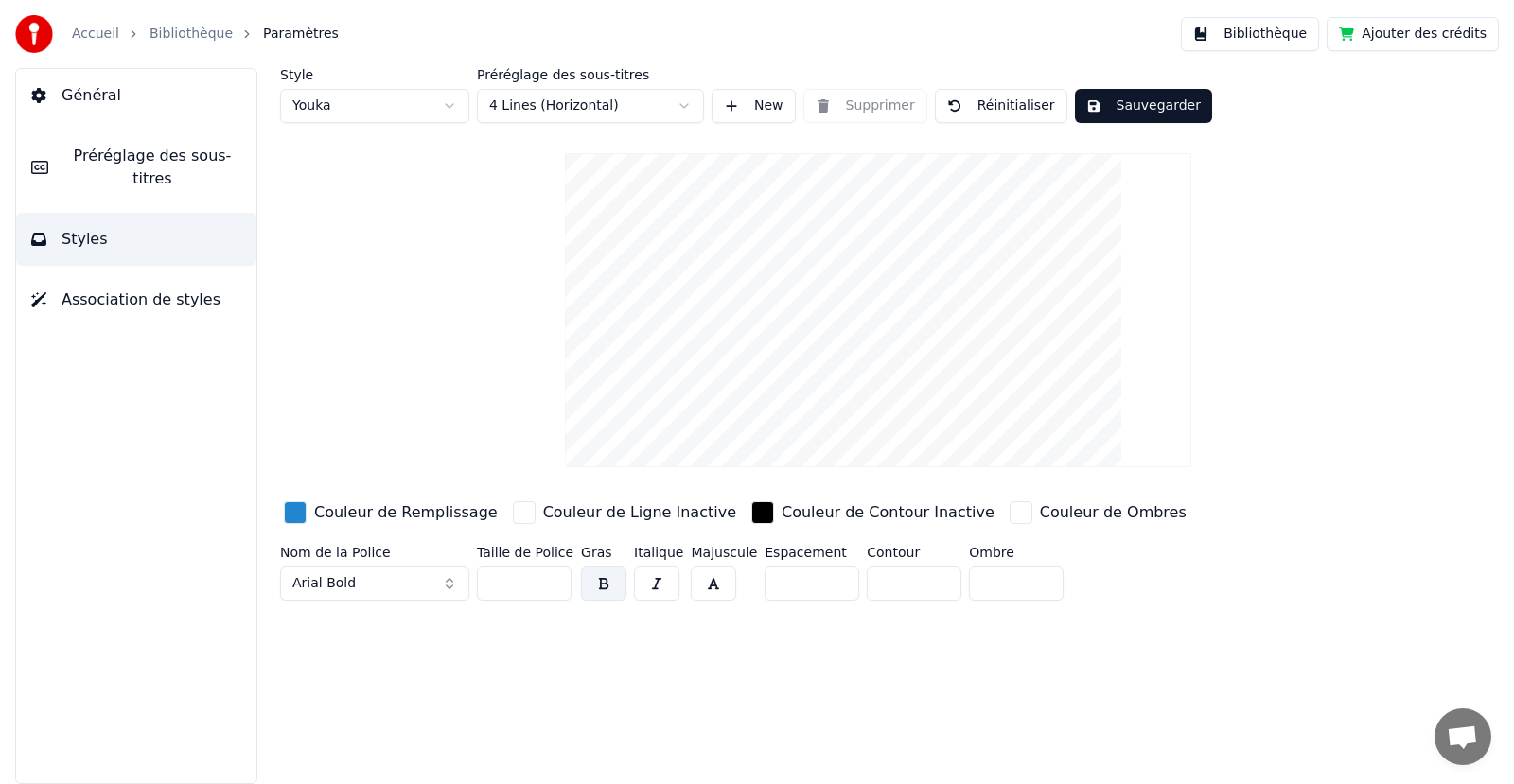
click at [1097, 102] on button "Sauvegarder" at bounding box center [1143, 106] width 137 height 34
click at [1273, 36] on button "Bibliothèque" at bounding box center [1250, 34] width 138 height 34
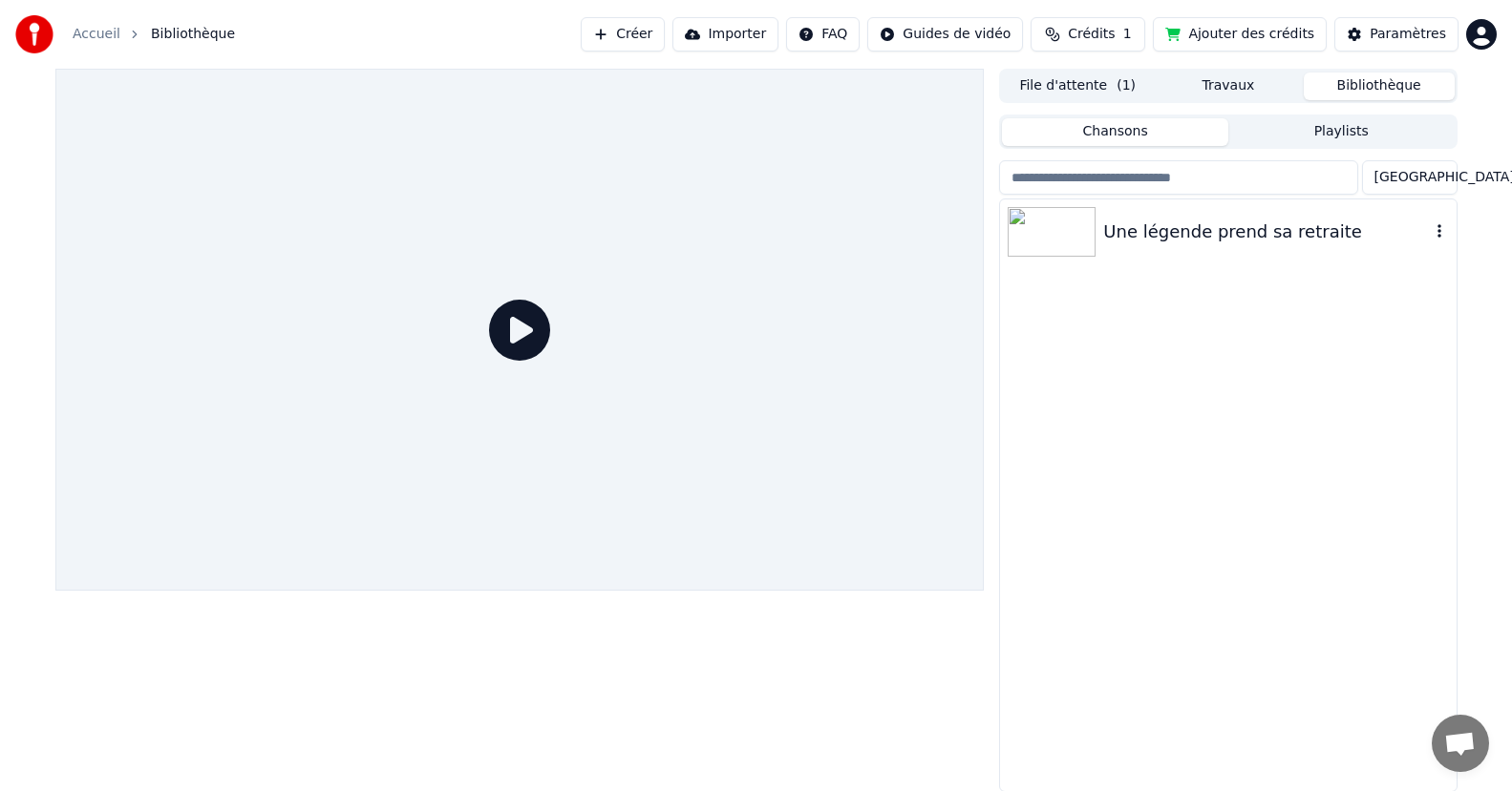
click at [1059, 226] on img at bounding box center [1051, 231] width 88 height 49
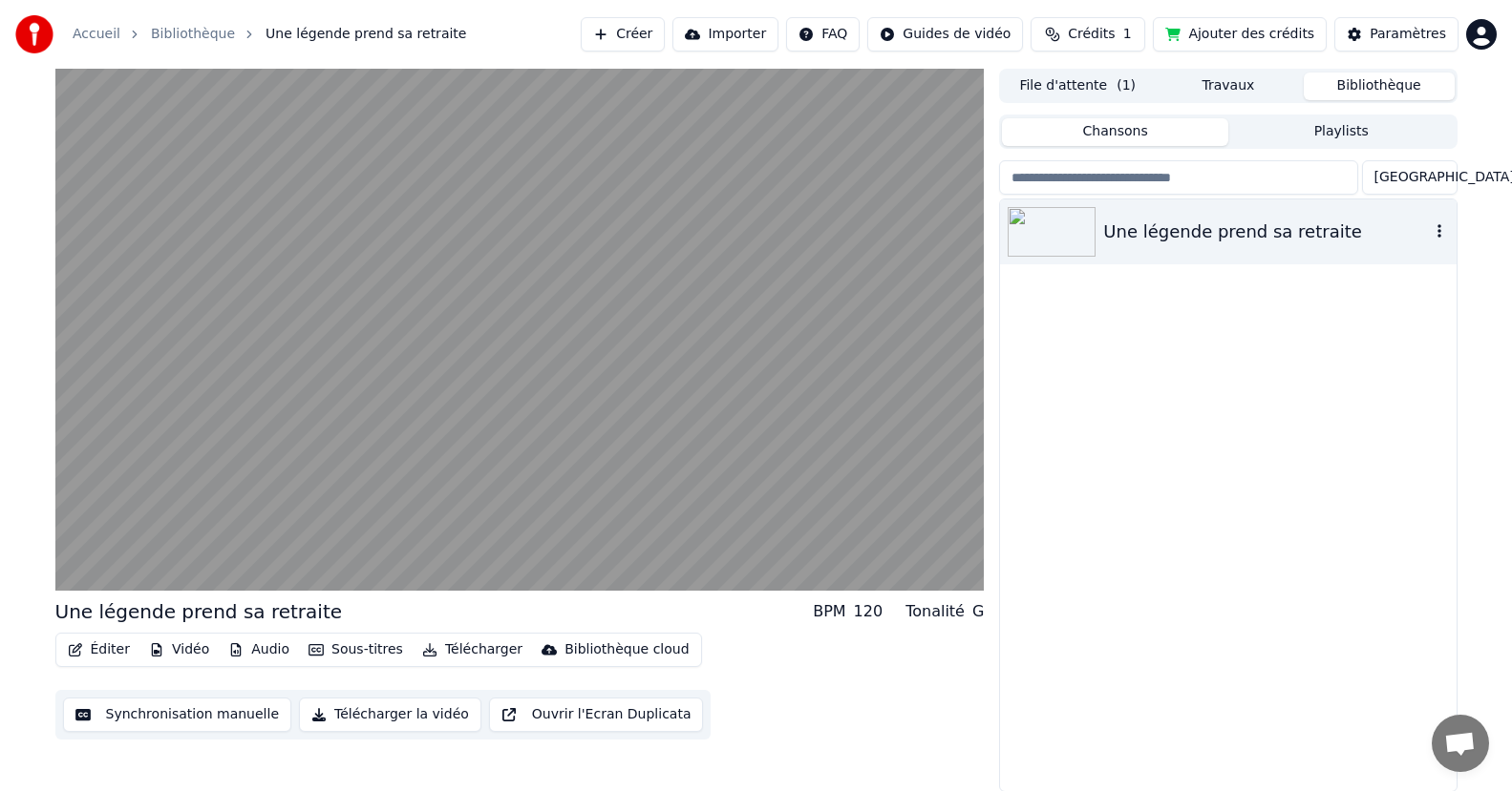
click at [1043, 222] on img at bounding box center [1051, 231] width 88 height 49
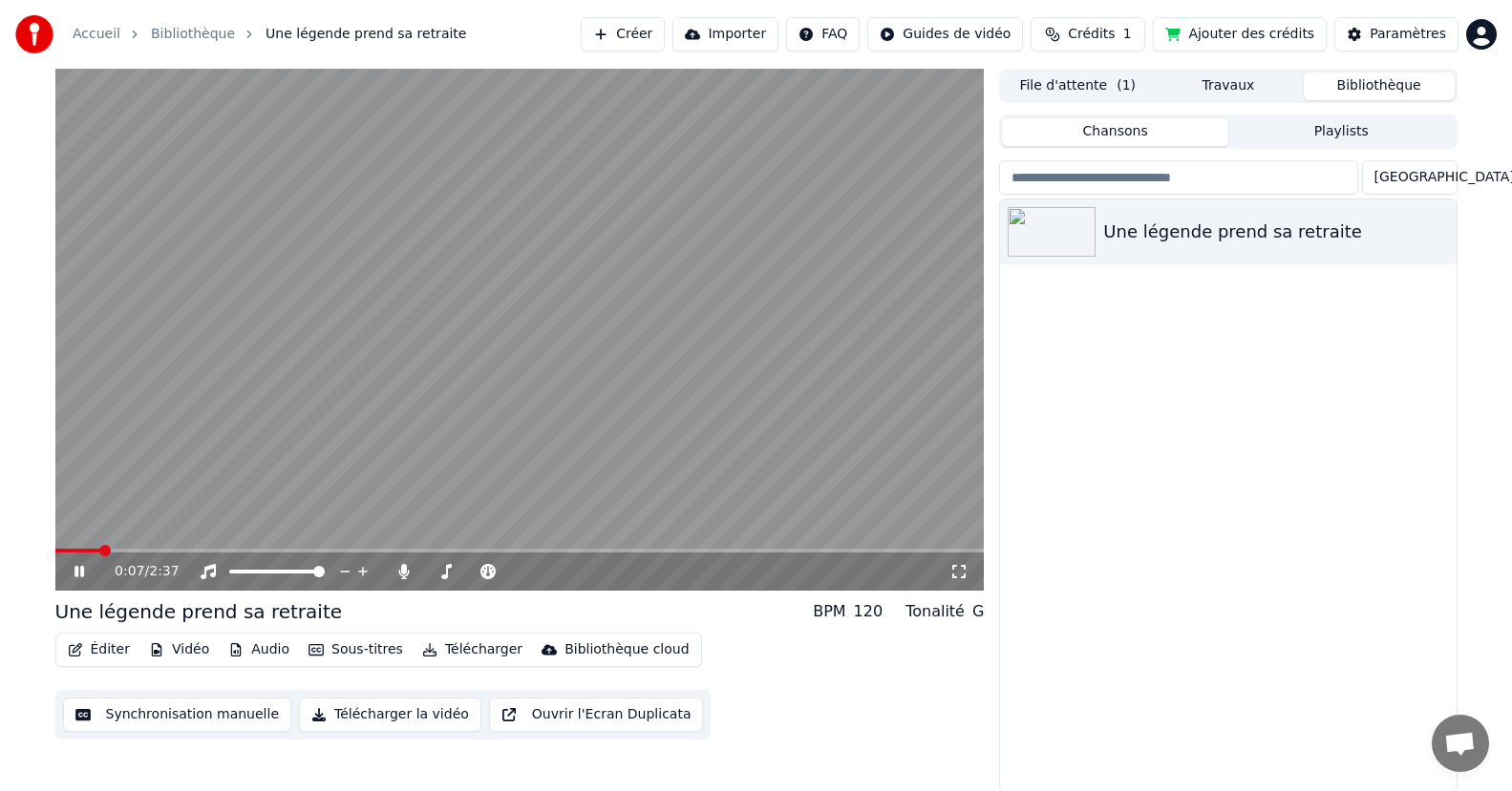
click at [1129, 387] on div "Une légende prend sa retraite" at bounding box center [1227, 495] width 455 height 592
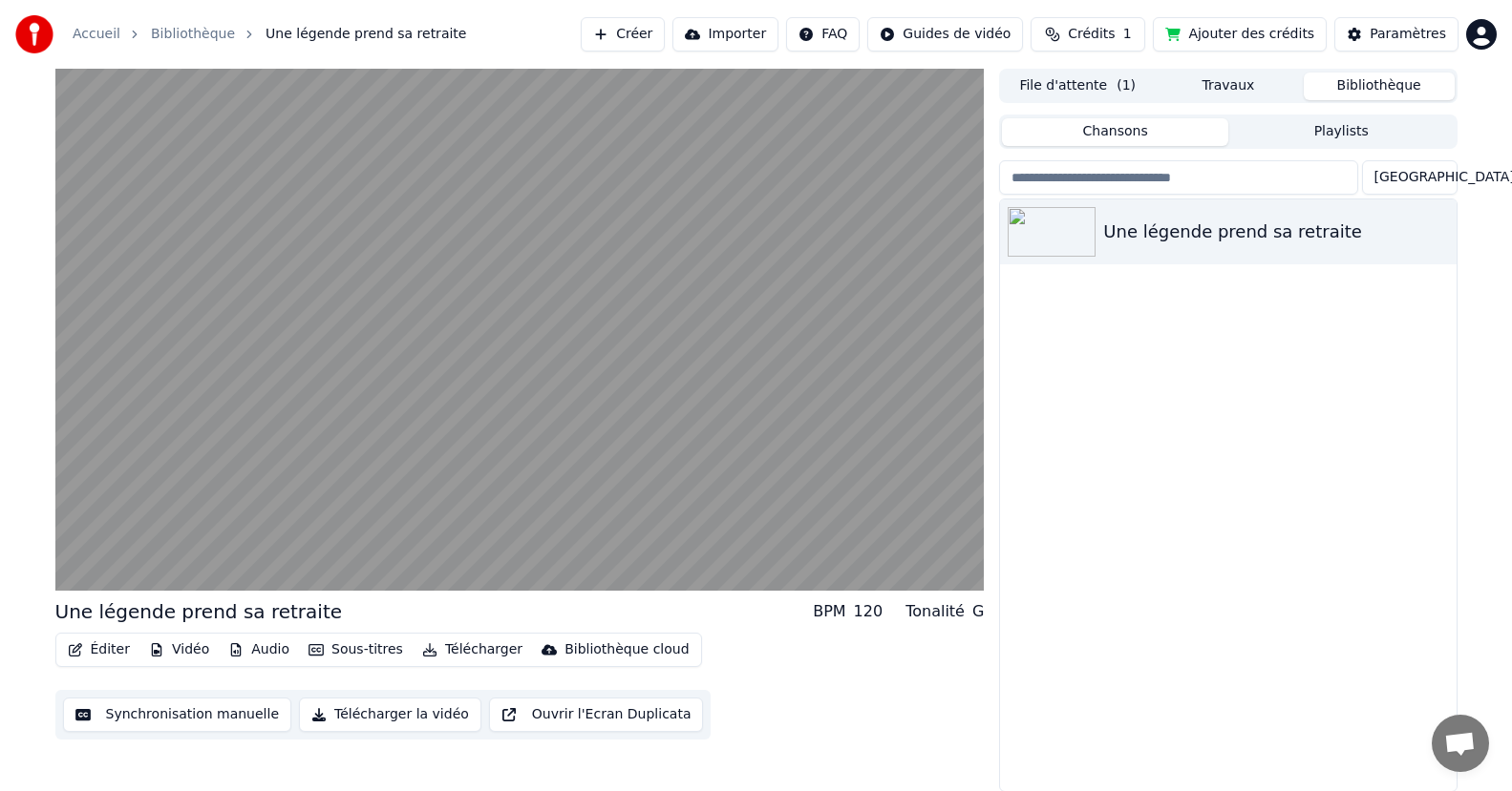
click at [279, 646] on button "Audio" at bounding box center [259, 651] width 77 height 27
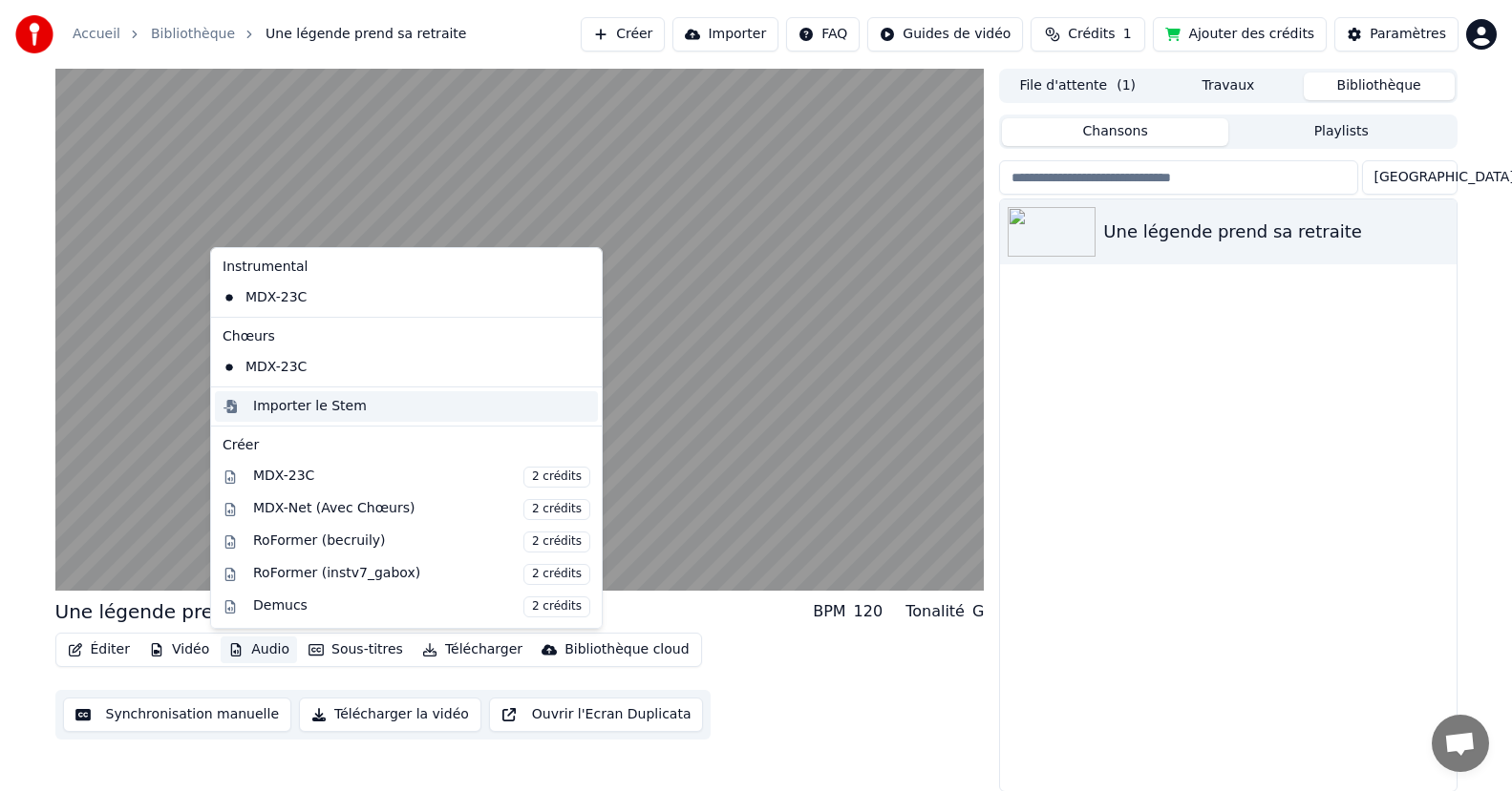
click at [300, 404] on div "Importer le Stem" at bounding box center [309, 407] width 113 height 19
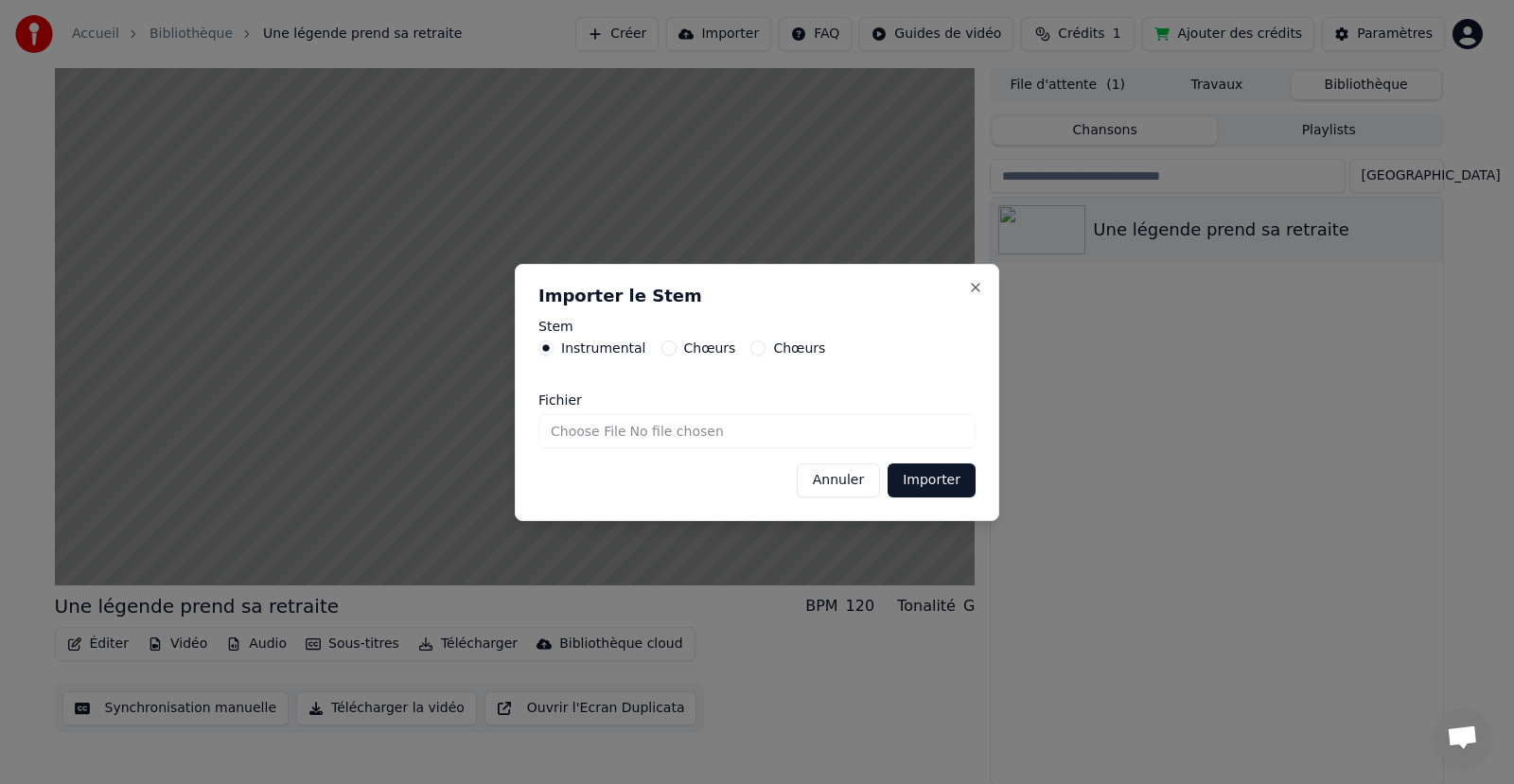
click at [681, 434] on input "Fichier" at bounding box center [757, 431] width 437 height 34
type input "**********"
click at [922, 481] on button "Importer" at bounding box center [932, 480] width 88 height 34
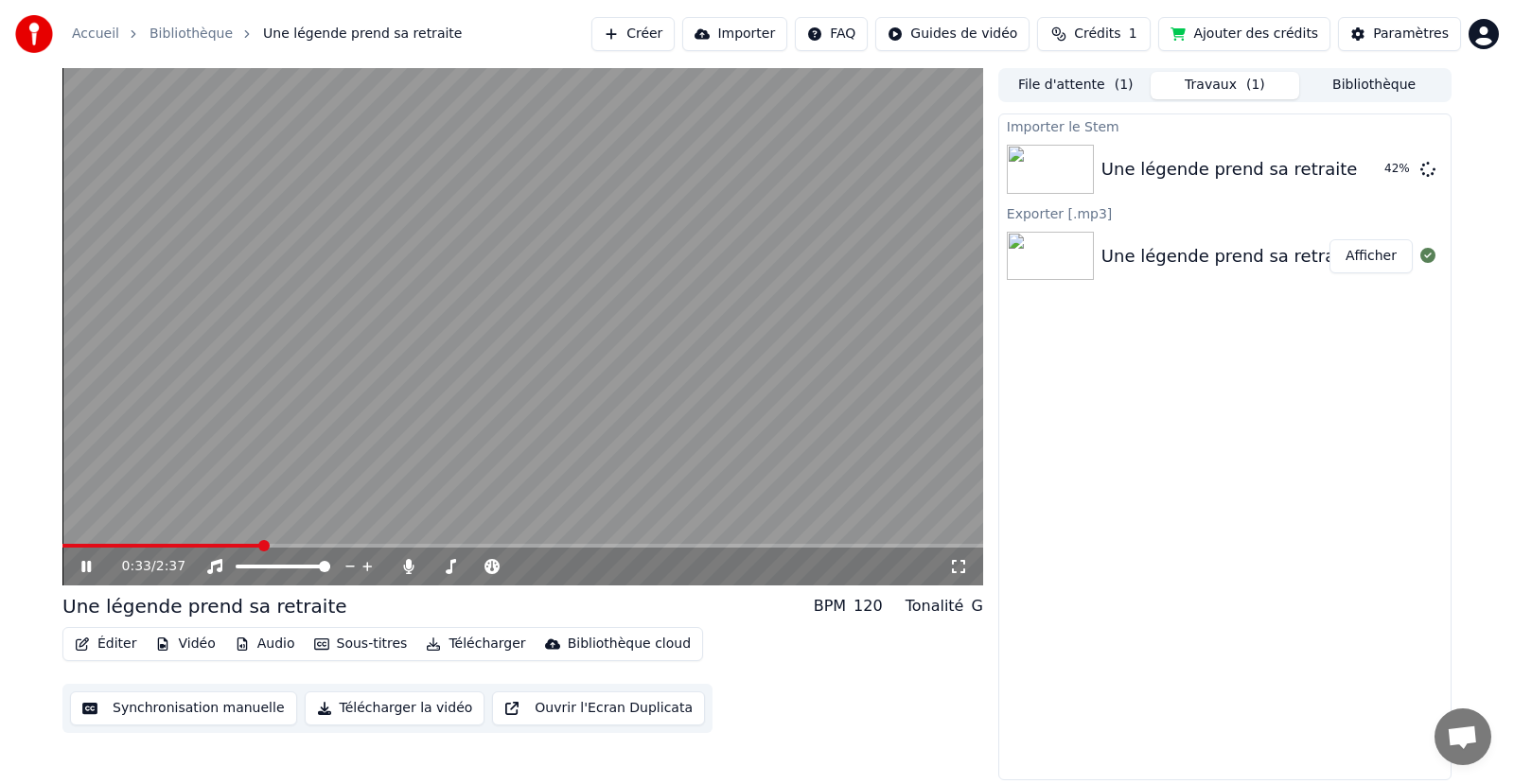
click at [90, 568] on icon at bounding box center [86, 567] width 10 height 12
click at [1382, 177] on button "Jouer" at bounding box center [1380, 169] width 66 height 34
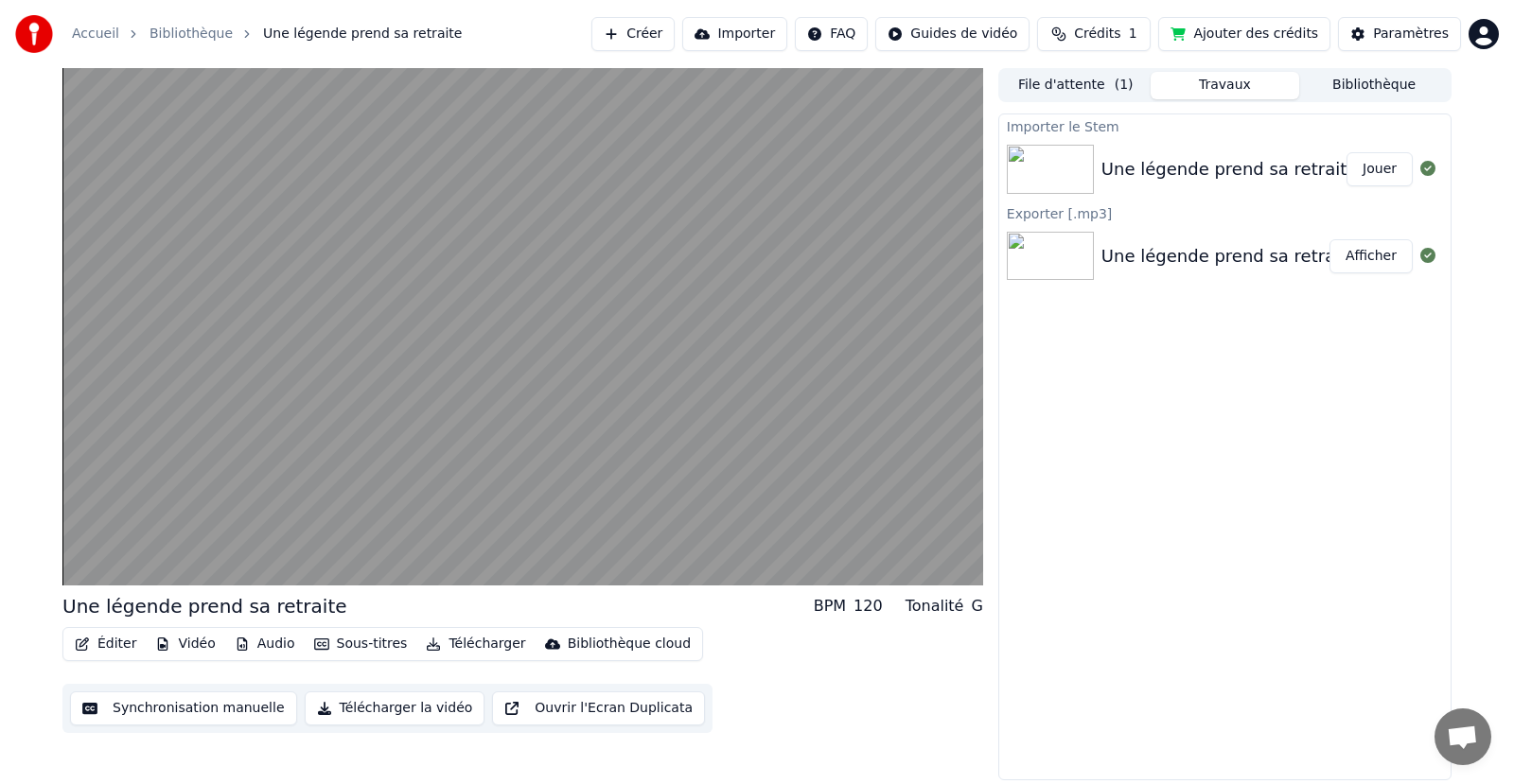
click at [1378, 166] on button "Jouer" at bounding box center [1380, 169] width 66 height 34
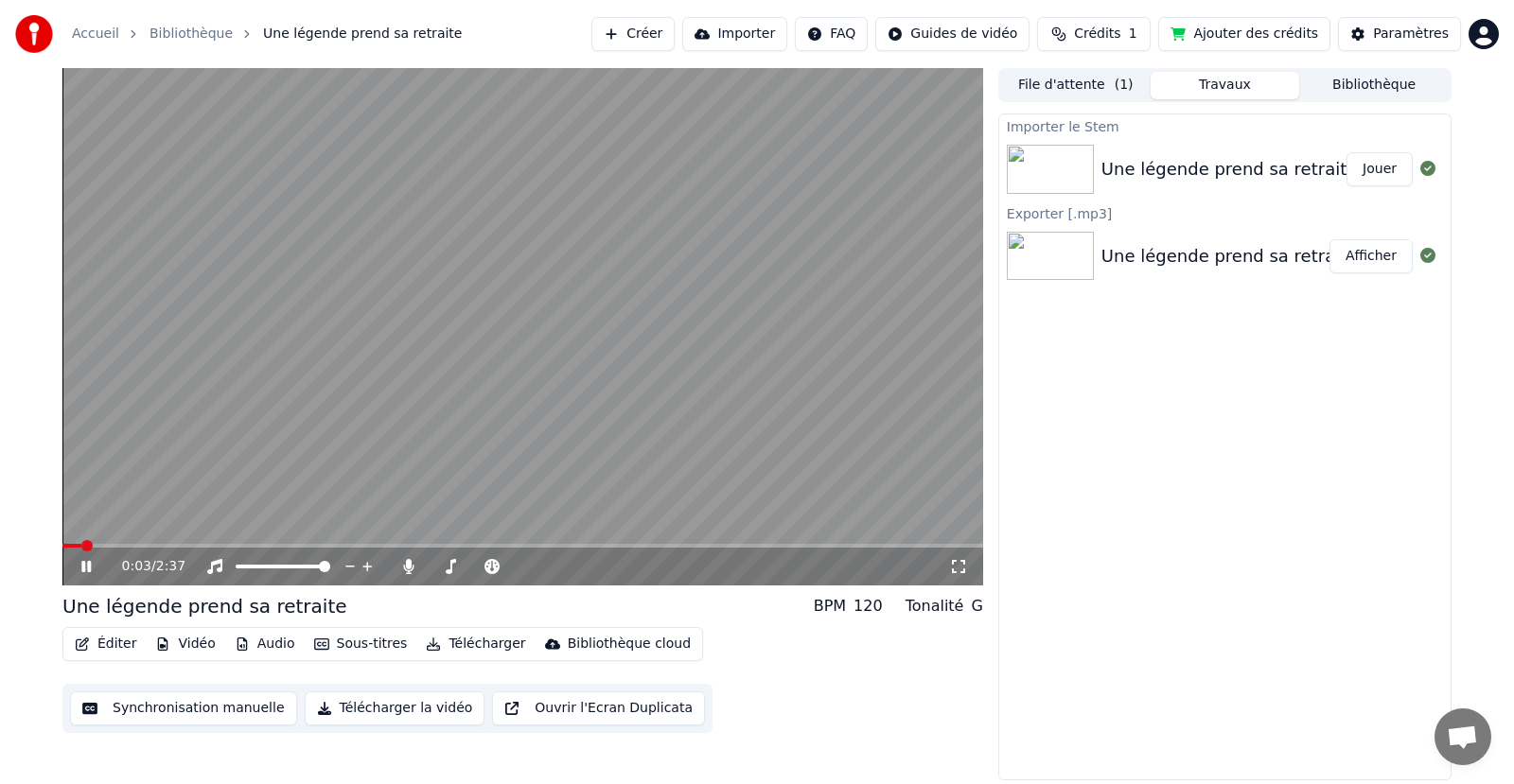
click at [85, 567] on icon at bounding box center [86, 567] width 10 height 12
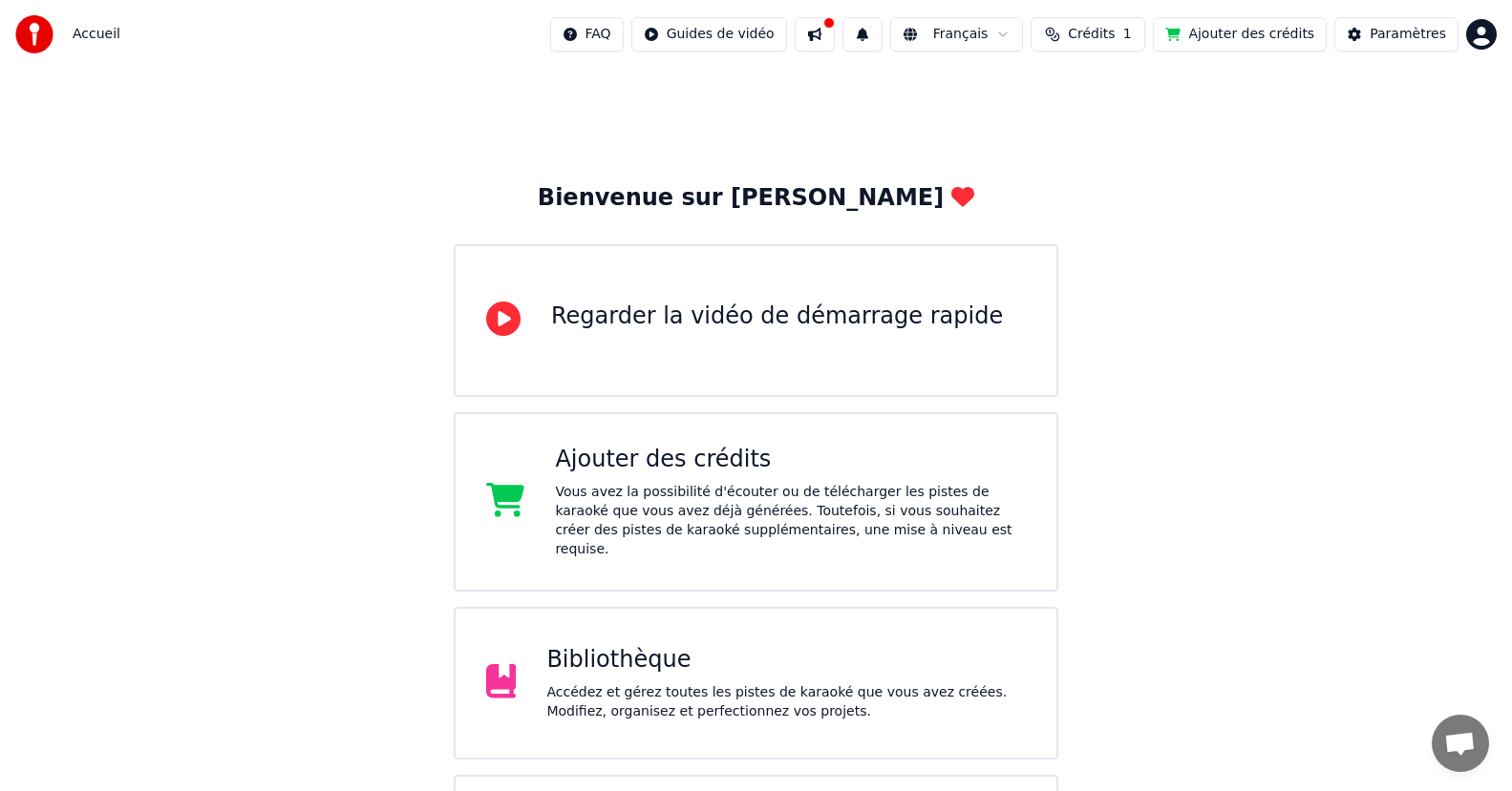
click at [649, 660] on div "Bibliothèque Accédez et gérez toutes les pistes de karaoké que vous avez créées…" at bounding box center [786, 683] width 479 height 76
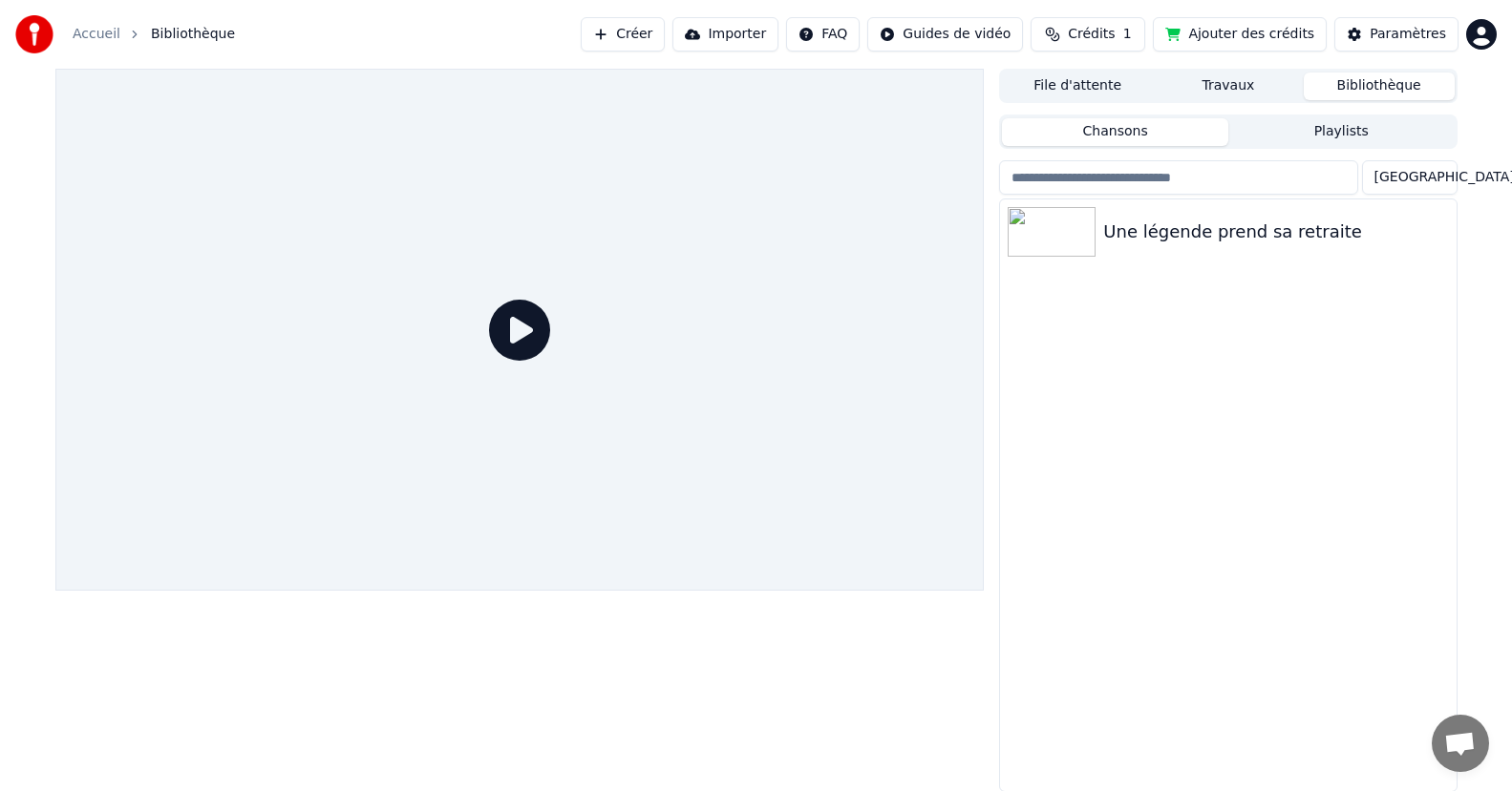
click at [663, 35] on button "Créer" at bounding box center [622, 34] width 84 height 34
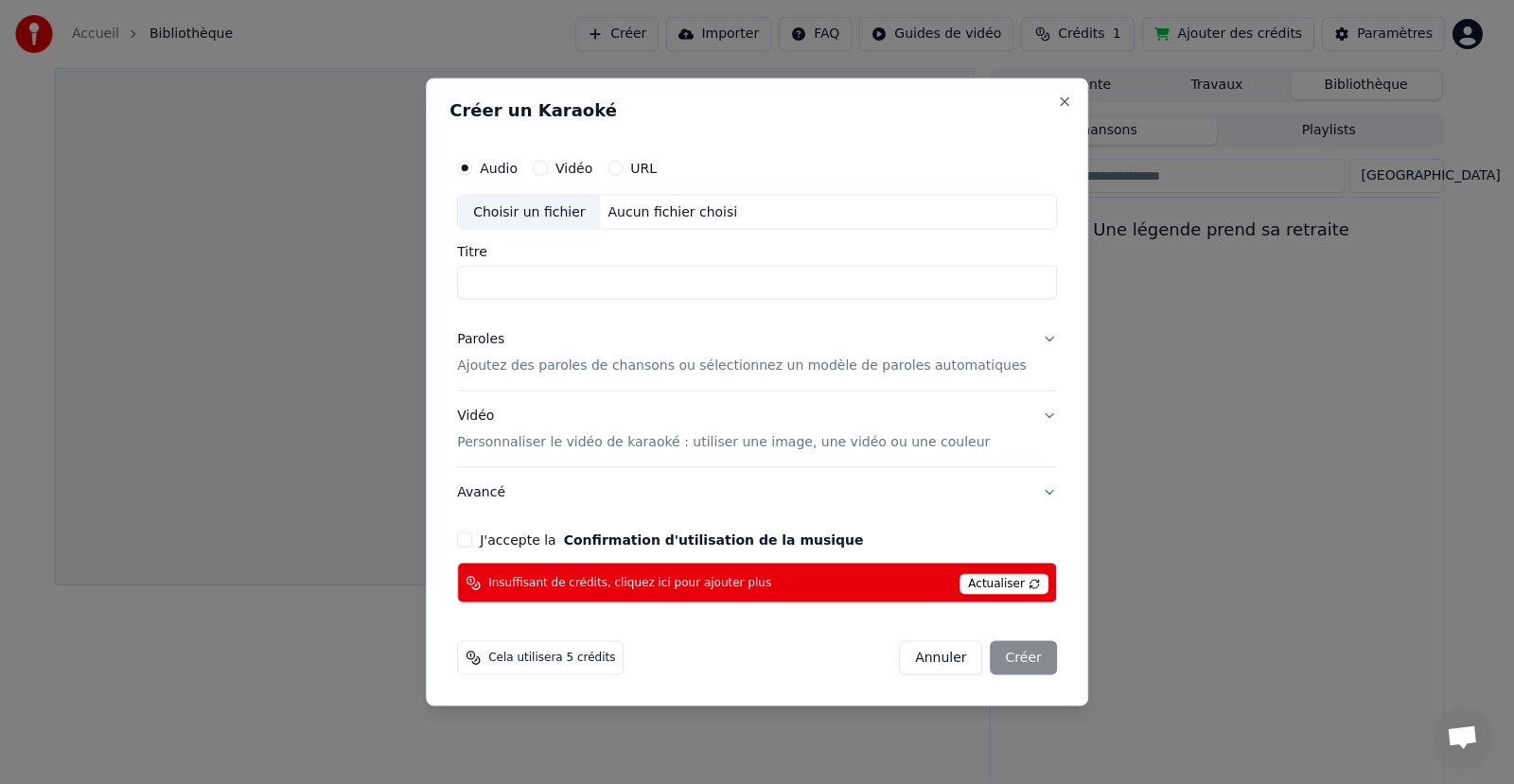
click at [993, 581] on span "Actualiser" at bounding box center [1004, 584] width 89 height 21
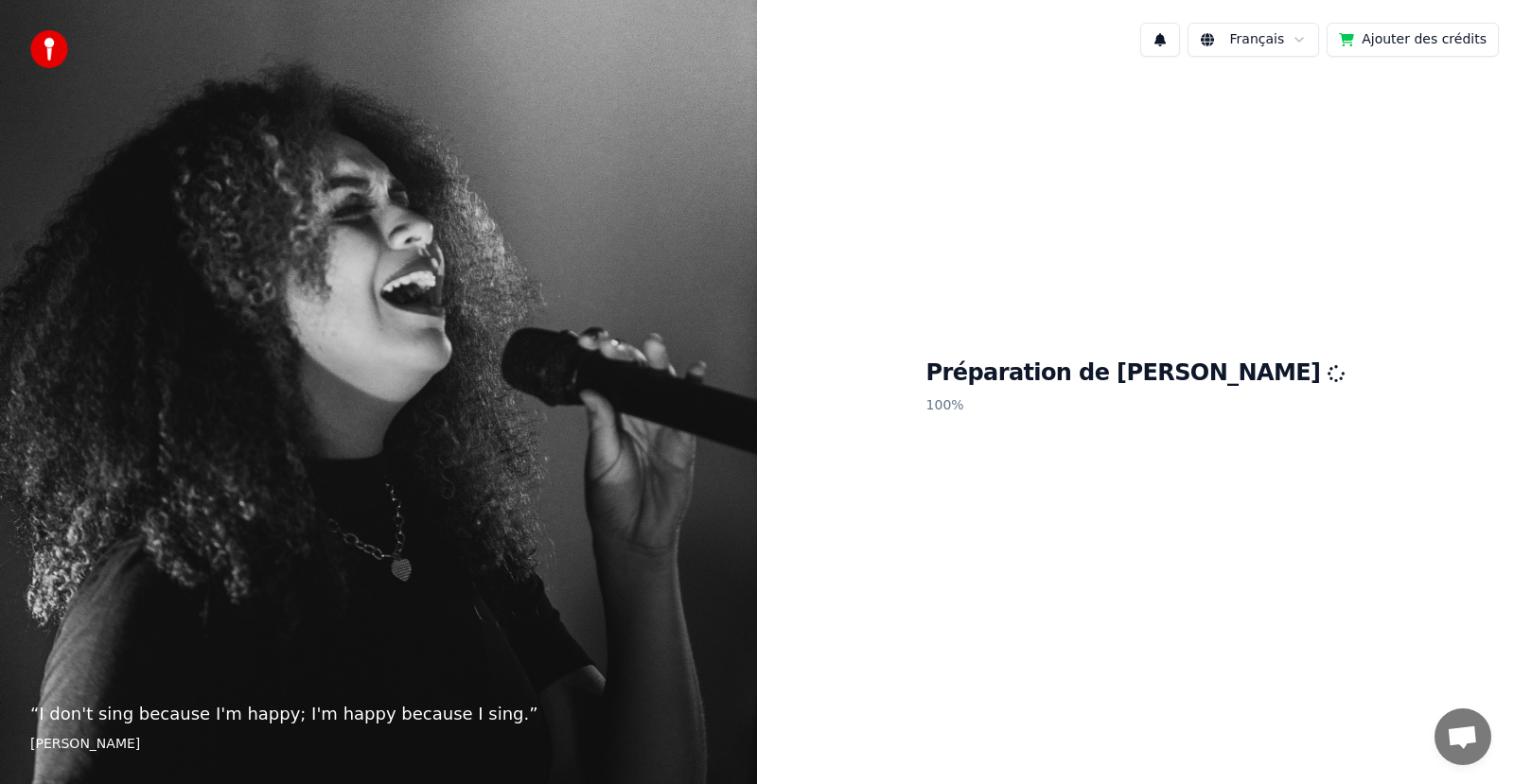
click at [1407, 39] on button "Ajouter des crédits" at bounding box center [1412, 39] width 172 height 34
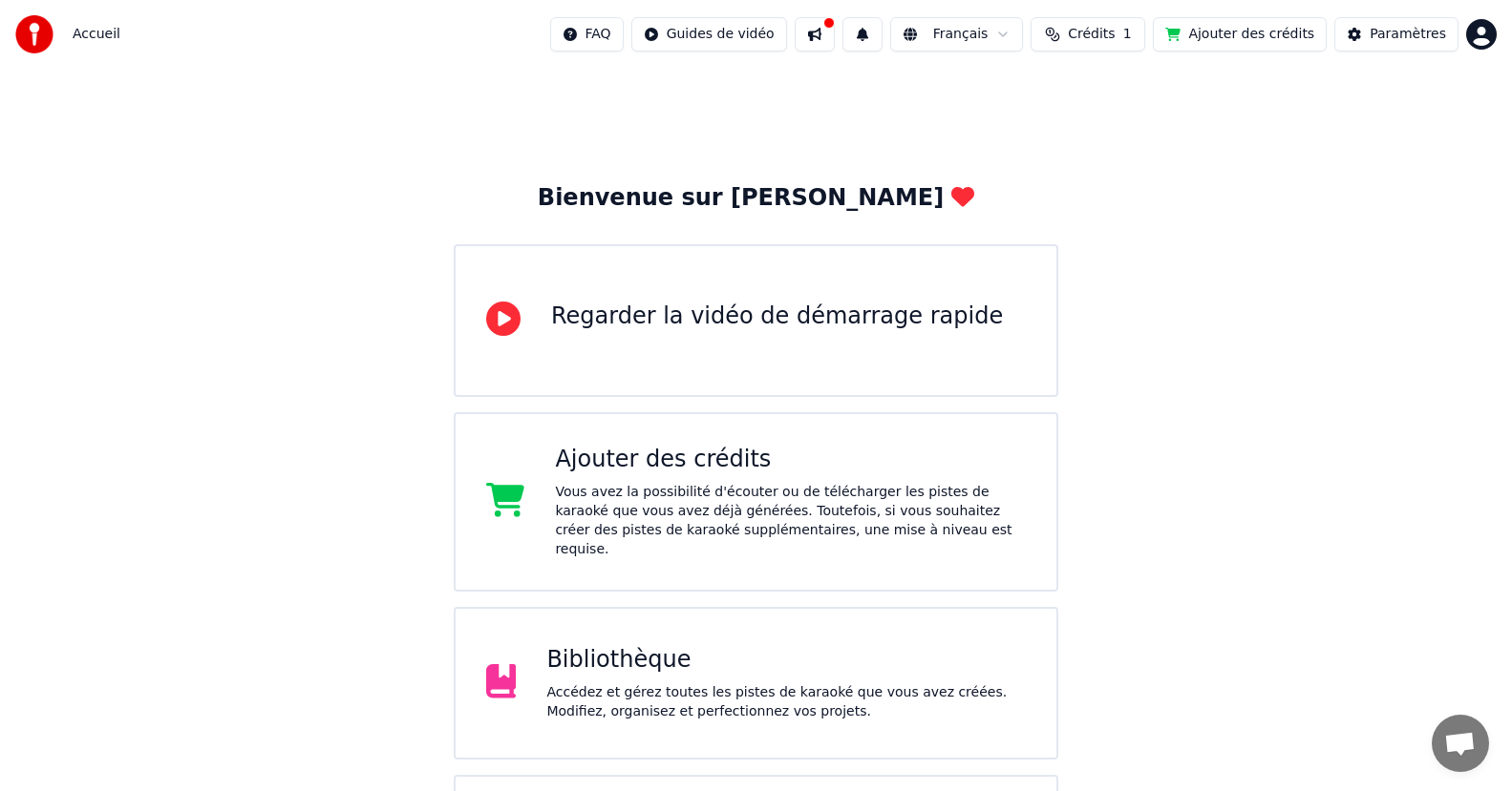
click at [678, 661] on div "Bibliothèque Accédez et gérez toutes les pistes de karaoké que vous avez créées…" at bounding box center [786, 683] width 479 height 76
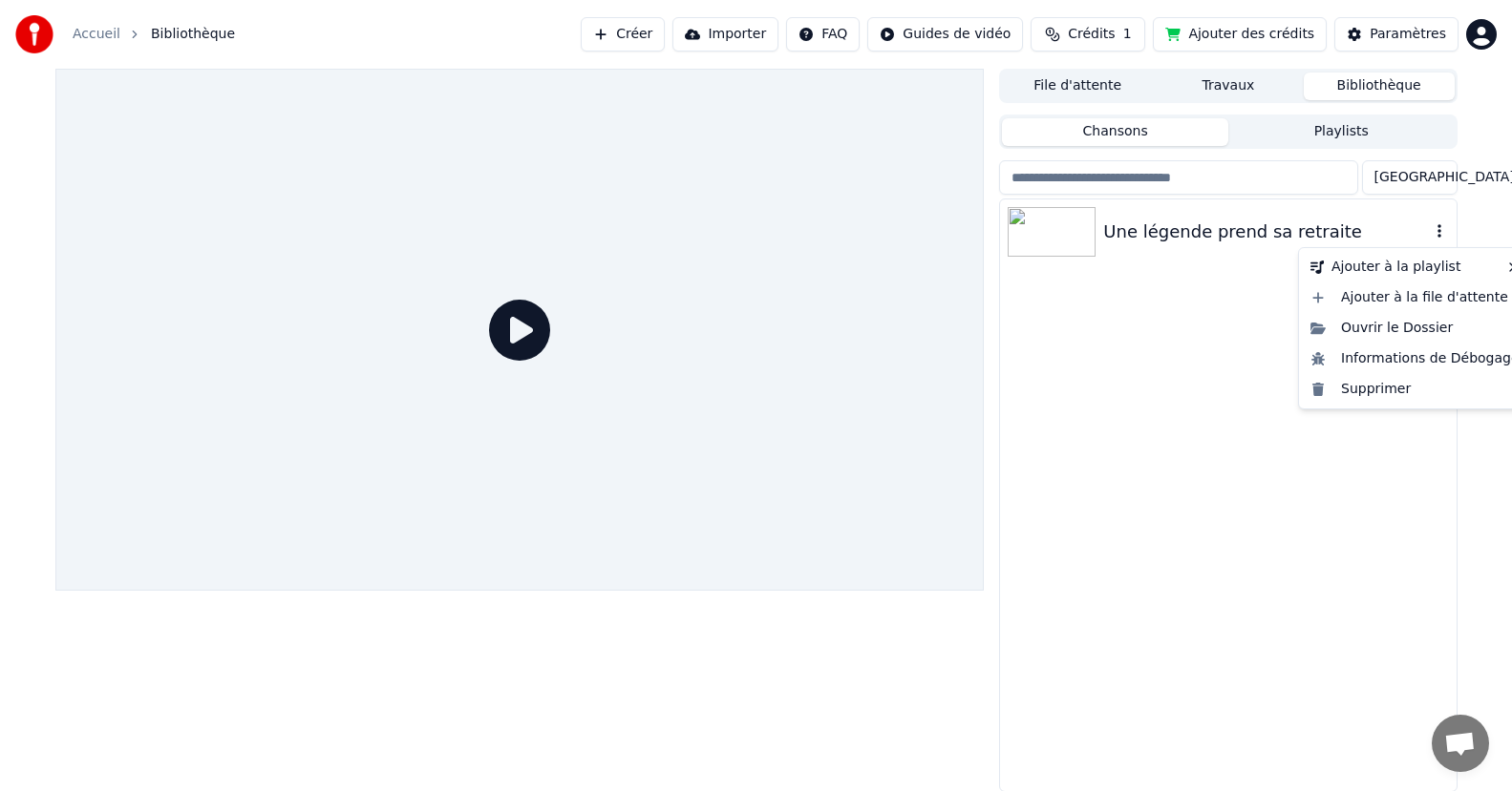
click at [1438, 231] on icon "button" at bounding box center [1439, 231] width 4 height 14
click at [1384, 362] on div "Informations de Débogage" at bounding box center [1415, 359] width 225 height 31
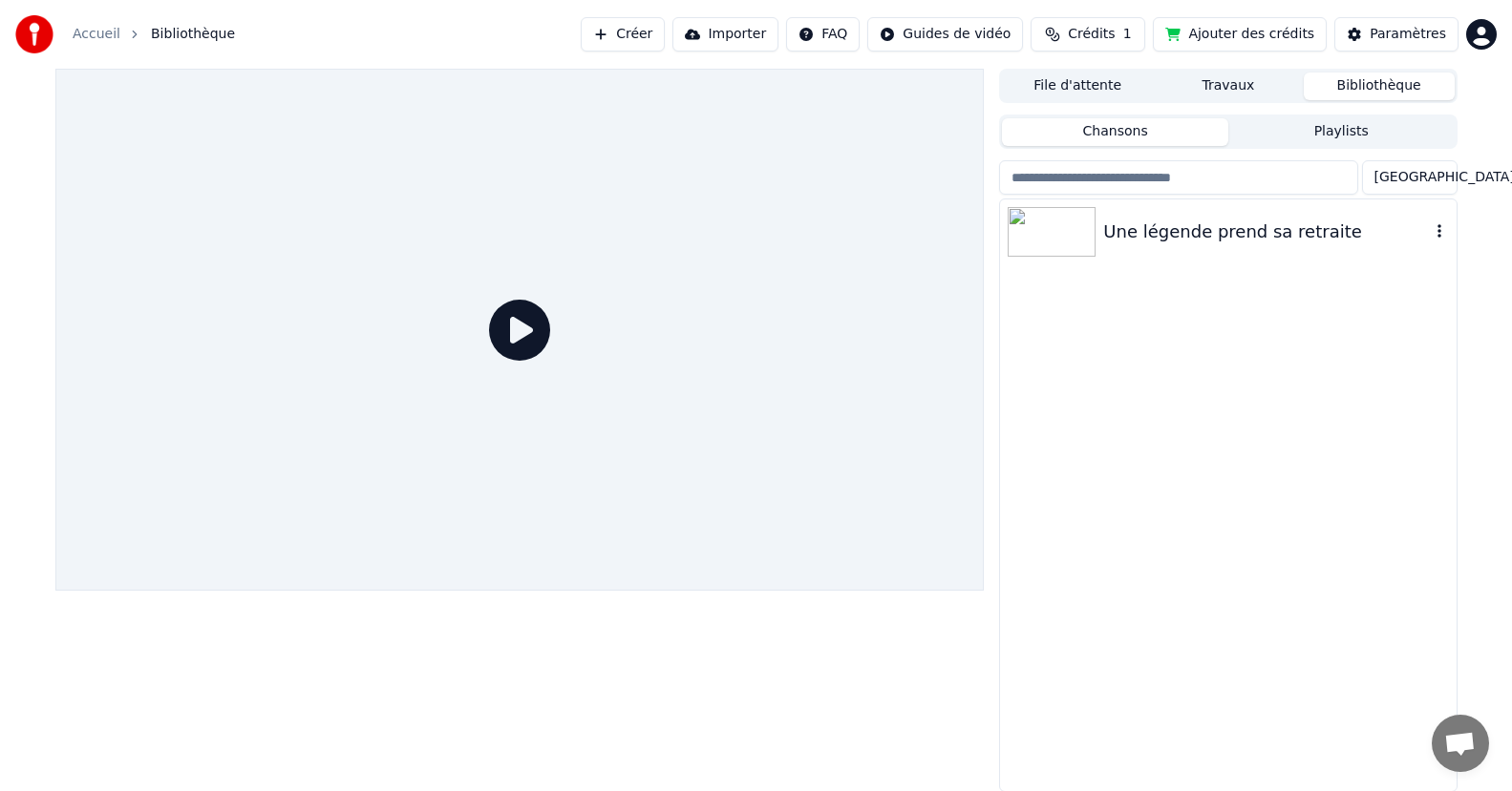
click at [1261, 340] on div "Une légende prend sa retraite" at bounding box center [1227, 495] width 455 height 592
drag, startPoint x: 1184, startPoint y: 344, endPoint x: 1170, endPoint y: 319, distance: 28.7
click at [1181, 335] on div "Une légende prend sa retraite" at bounding box center [1227, 495] width 455 height 592
click at [1109, 235] on div "Une légende prend sa retraite" at bounding box center [1266, 232] width 325 height 27
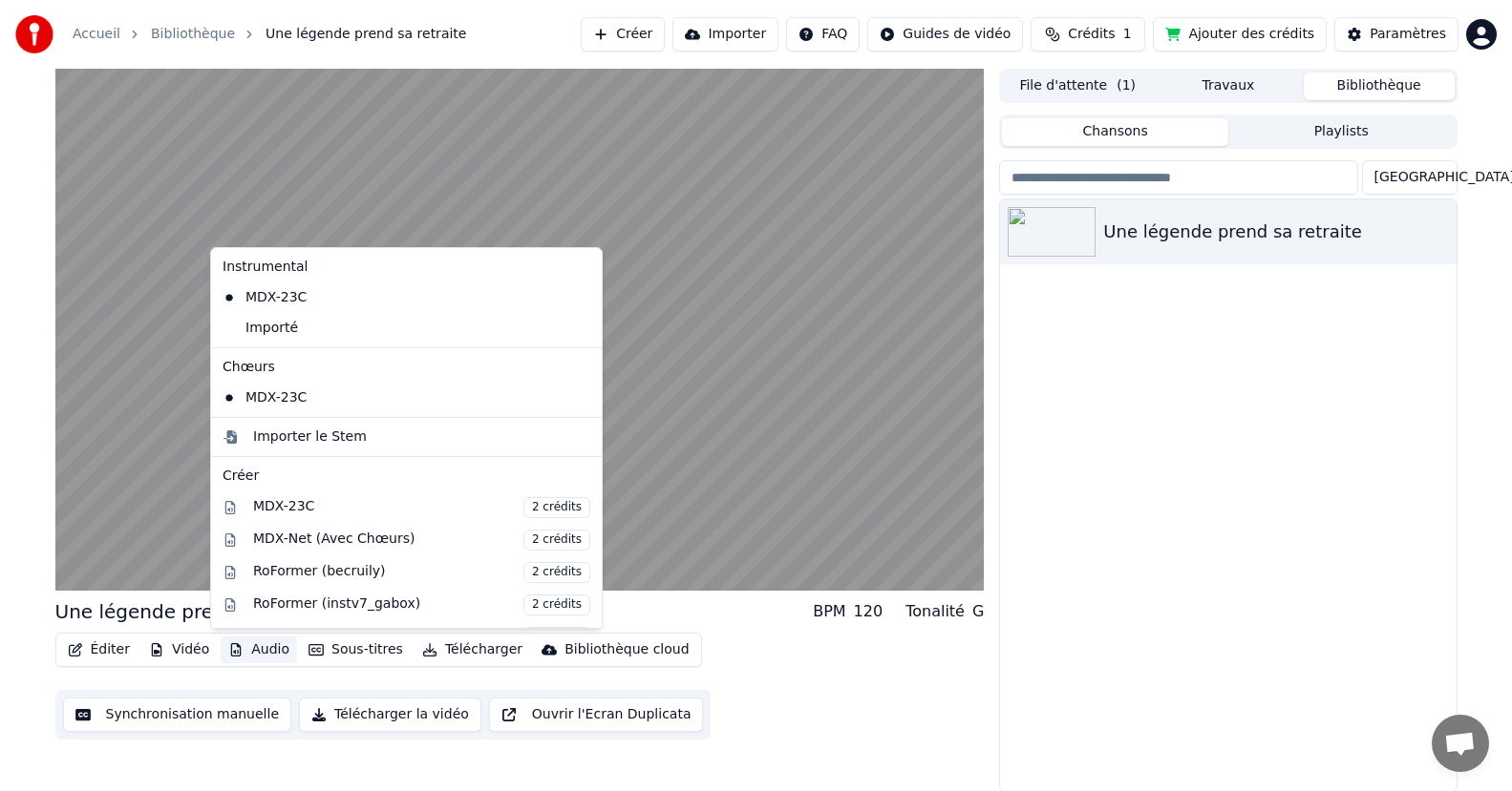
click at [253, 649] on button "Audio" at bounding box center [259, 651] width 77 height 27
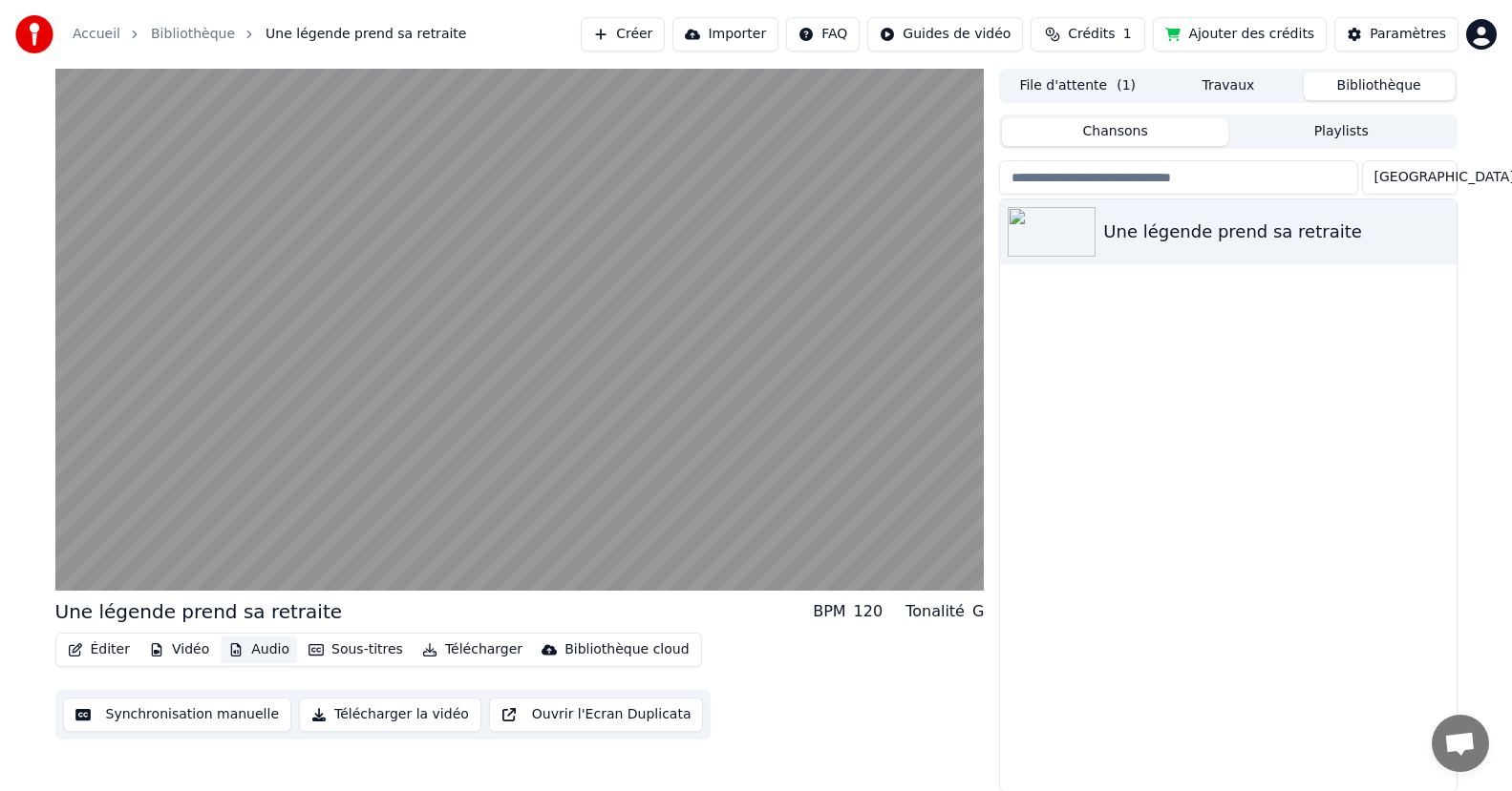
click at [253, 649] on button "Audio" at bounding box center [259, 651] width 77 height 27
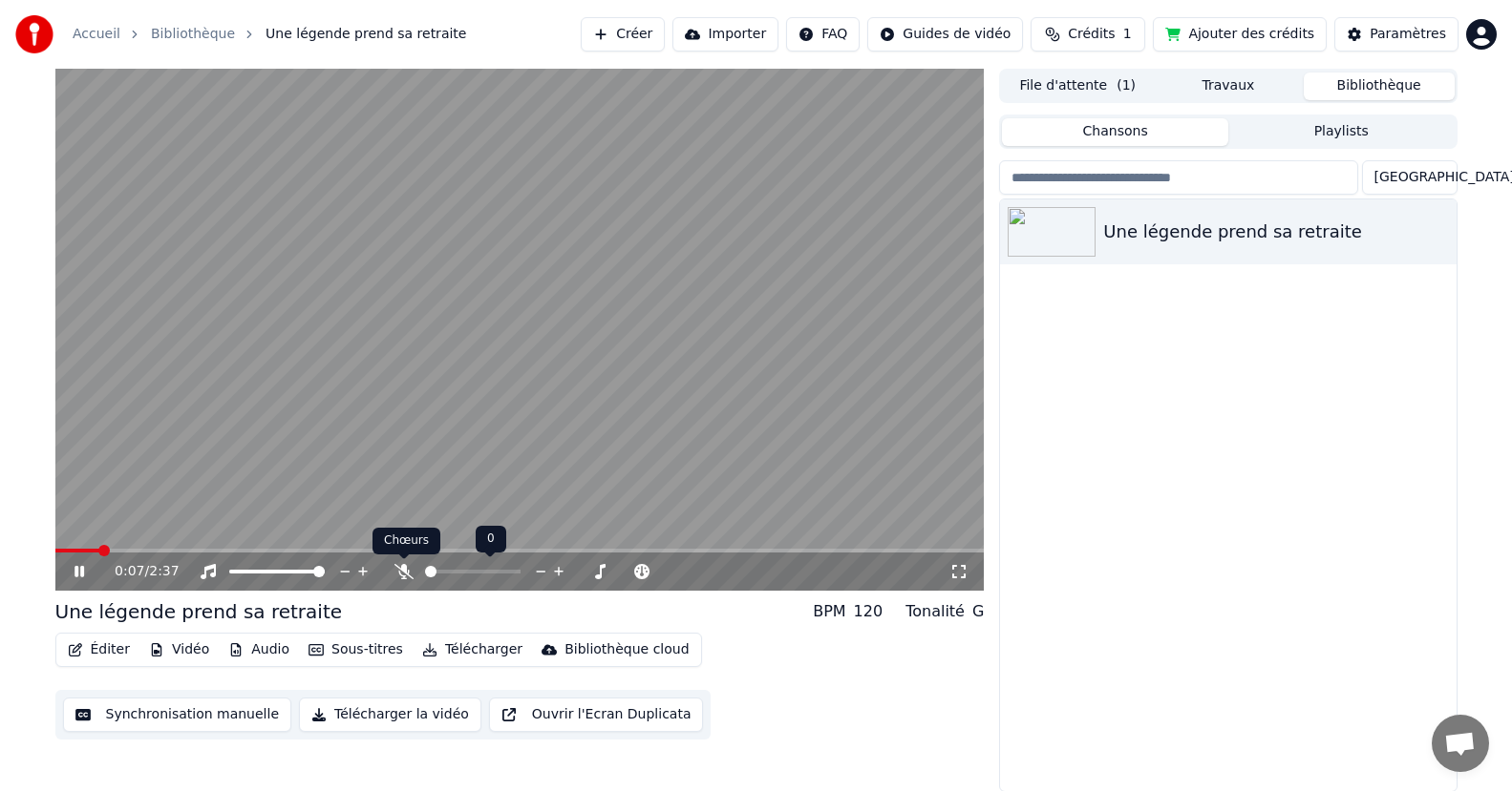
click at [398, 571] on icon at bounding box center [404, 572] width 19 height 15
click at [55, 545] on span at bounding box center [61, 551] width 12 height 12
click at [341, 502] on video at bounding box center [519, 329] width 929 height 522
click at [55, 545] on span at bounding box center [61, 551] width 12 height 12
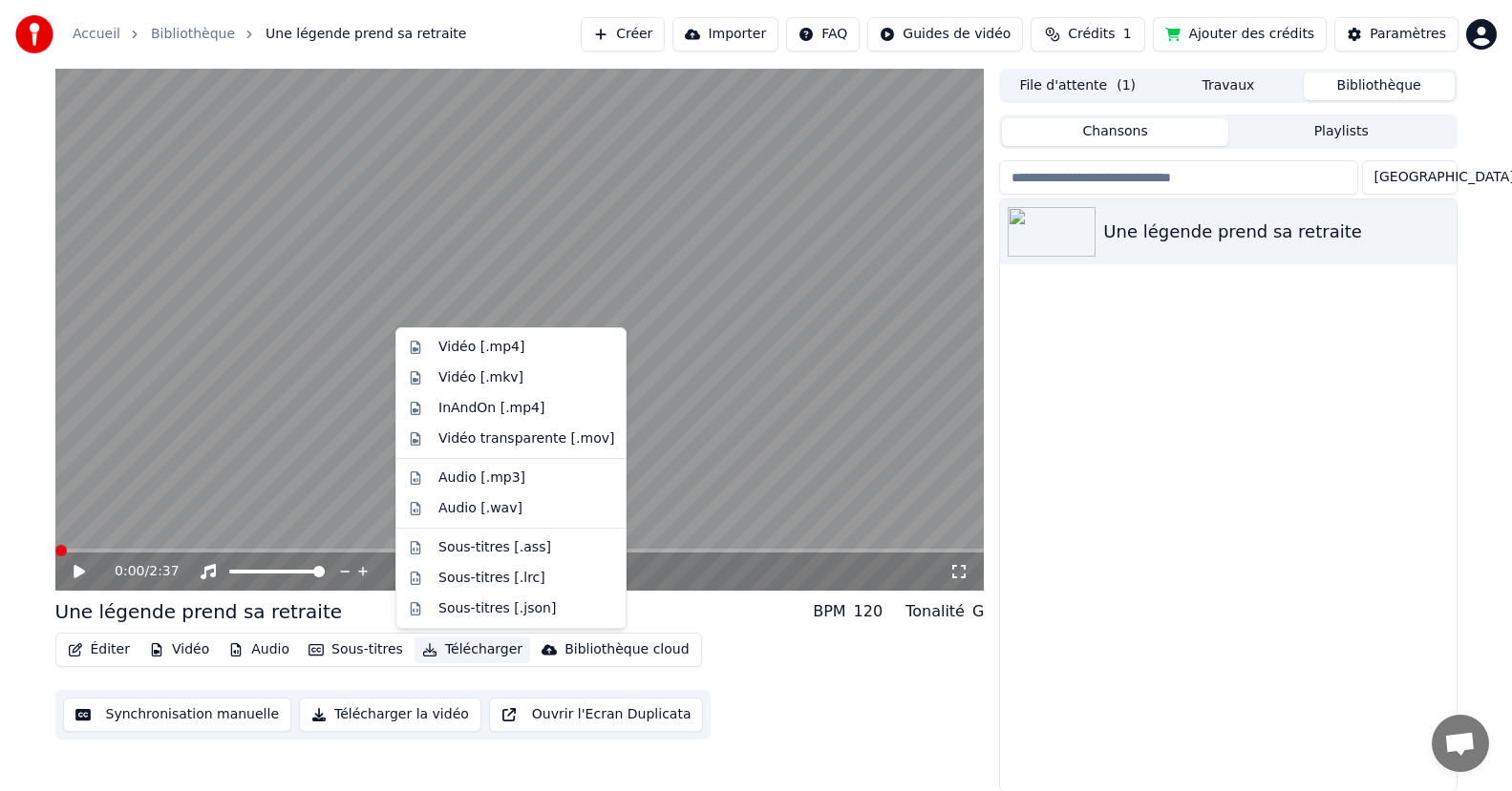
click at [444, 649] on button "Télécharger" at bounding box center [472, 651] width 115 height 27
click at [518, 350] on div "Vidéo [.mp4]" at bounding box center [526, 348] width 175 height 19
